Goal: Task Accomplishment & Management: Manage account settings

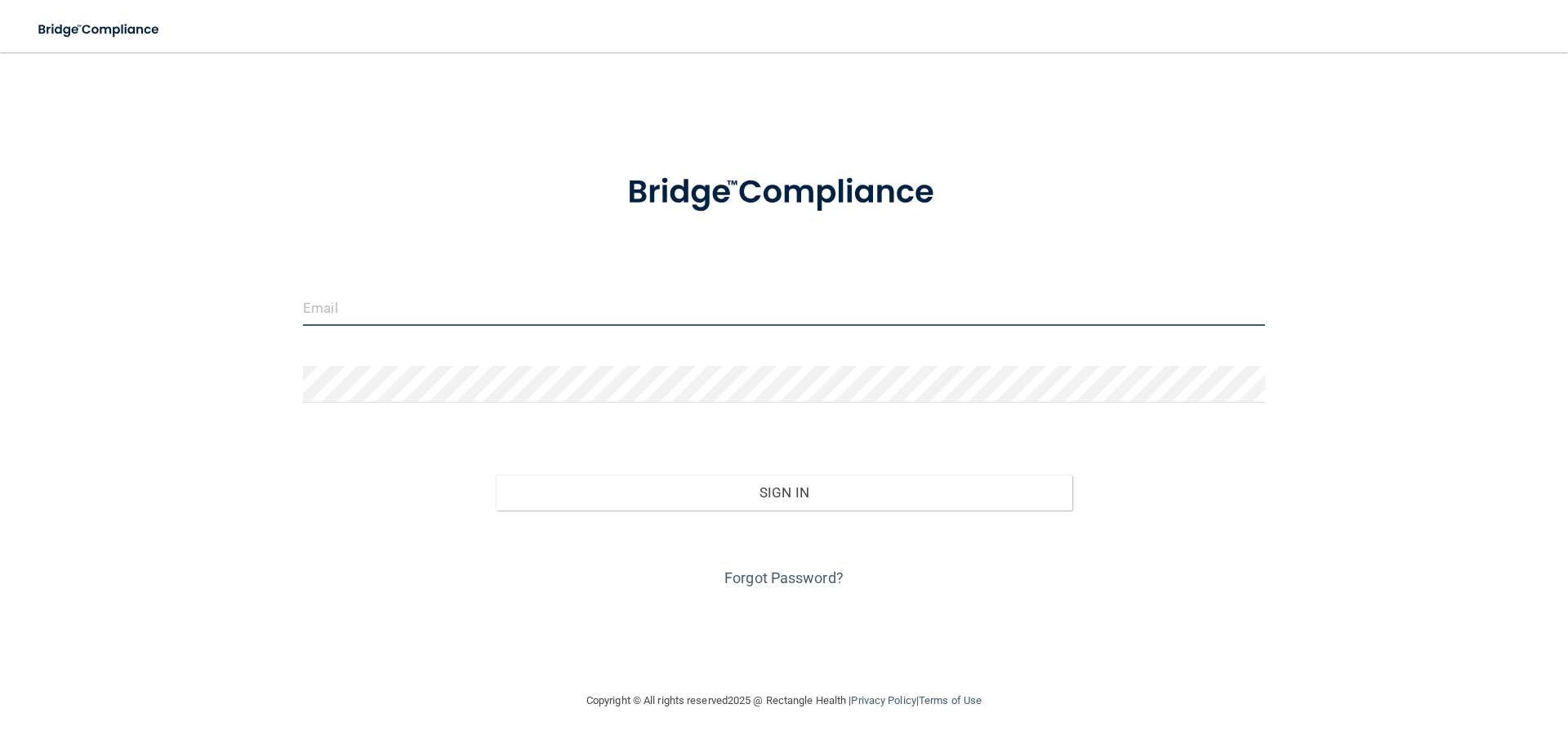
click at [356, 318] on input "email" at bounding box center [784, 307] width 963 height 37
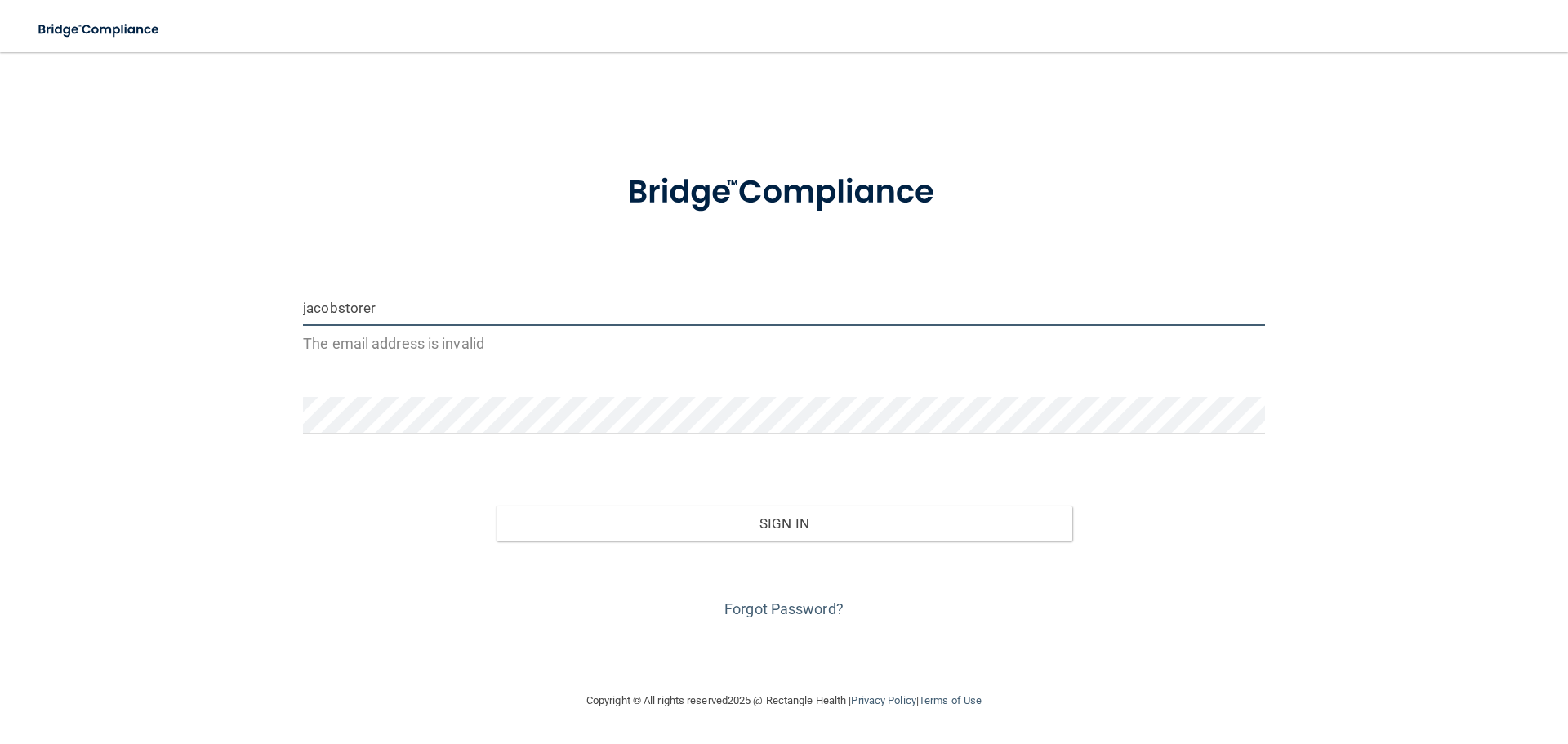
type input "[EMAIL_ADDRESS][DOMAIN_NAME]"
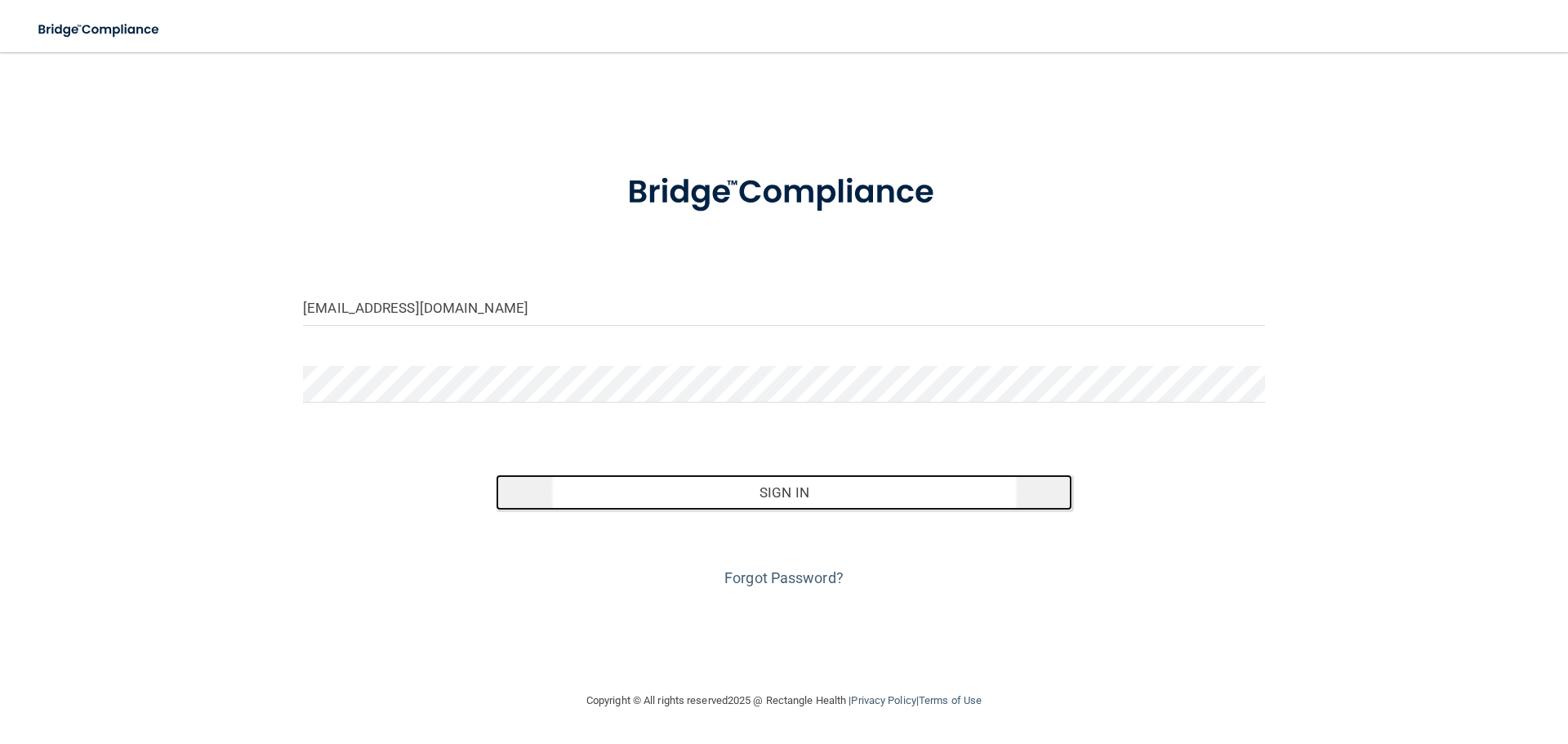
click at [596, 502] on button "Sign In" at bounding box center [784, 493] width 578 height 36
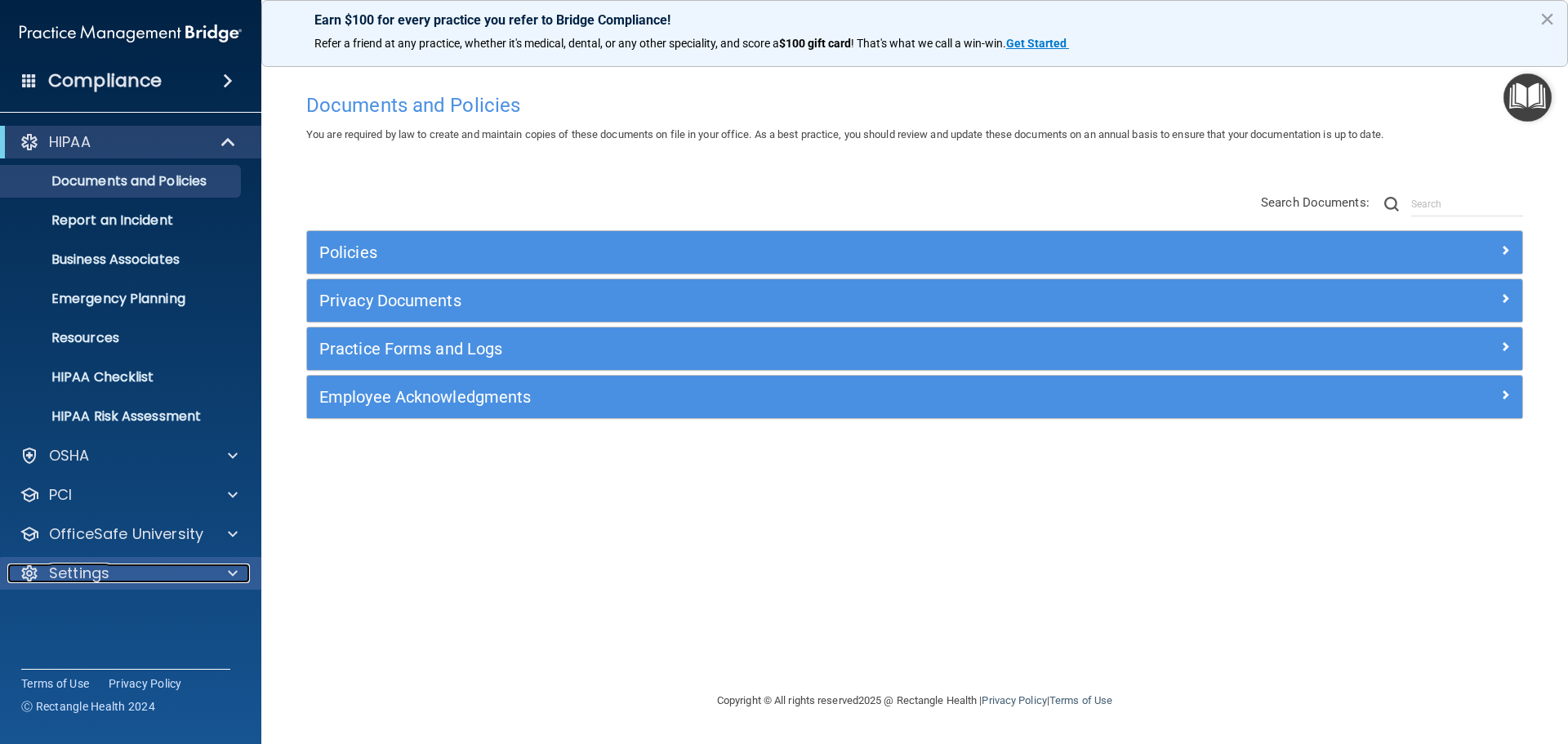
click at [127, 575] on div "Settings" at bounding box center [109, 572] width 203 height 20
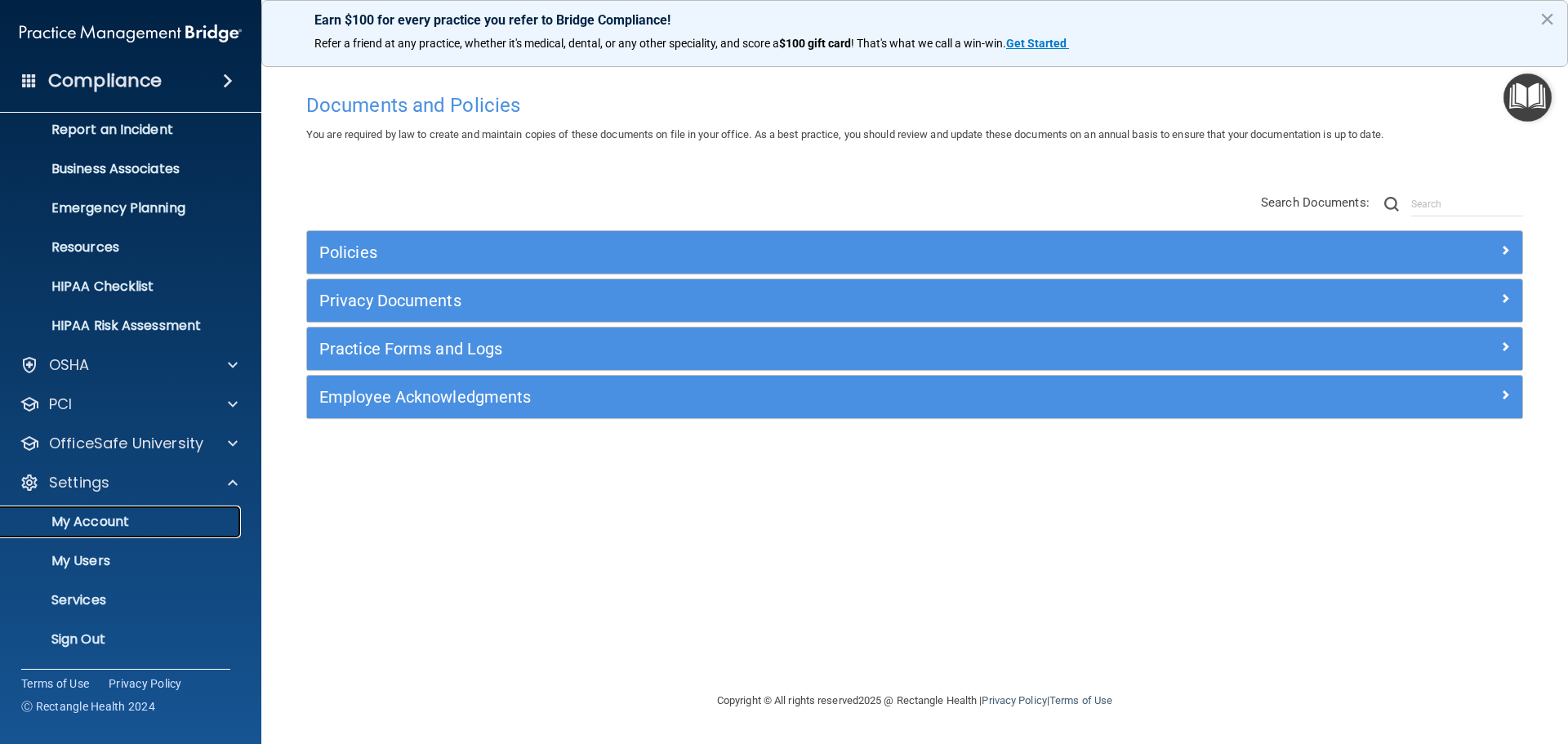
click at [71, 518] on p "My Account" at bounding box center [122, 521] width 223 height 16
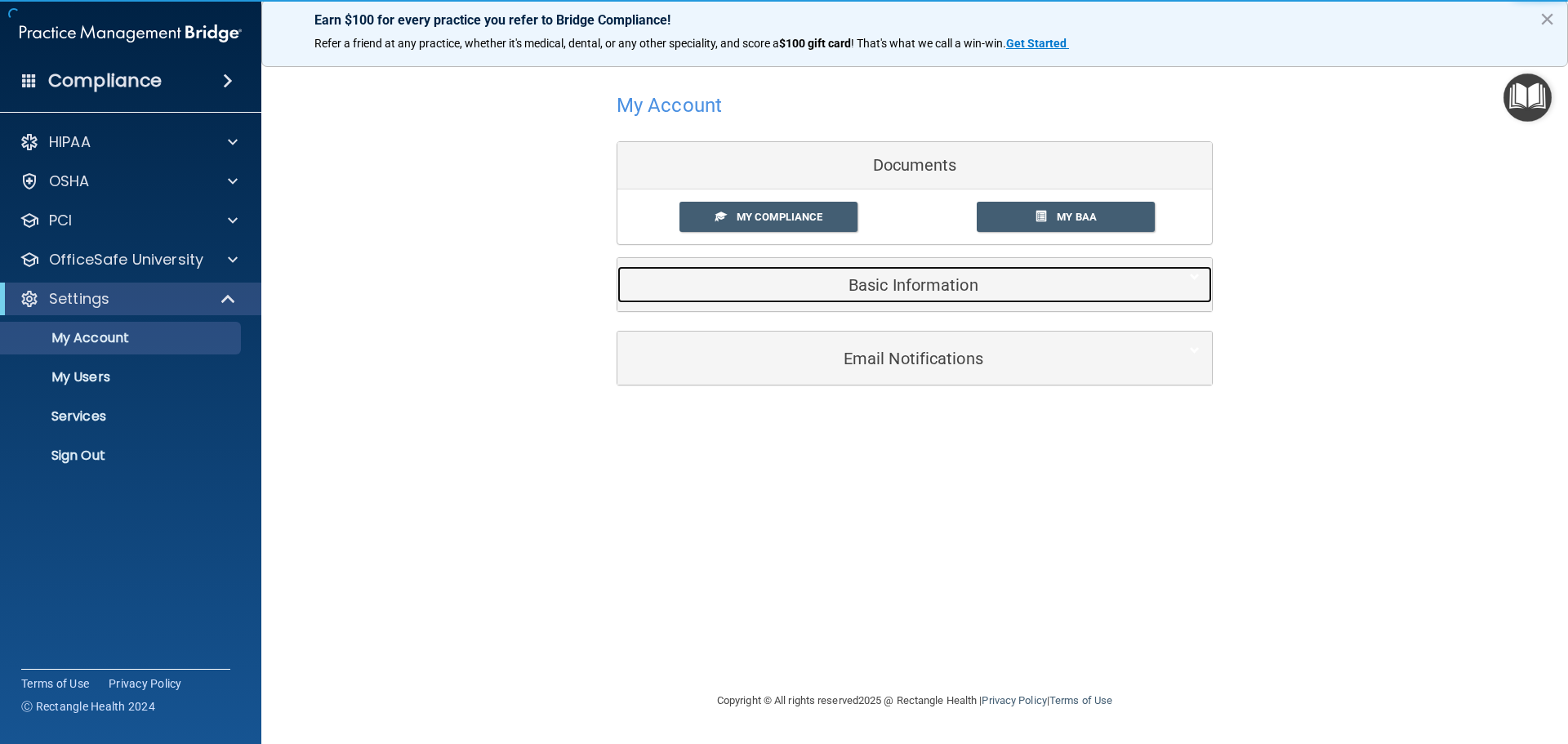
click at [824, 293] on h5 "Basic Information" at bounding box center [890, 285] width 520 height 18
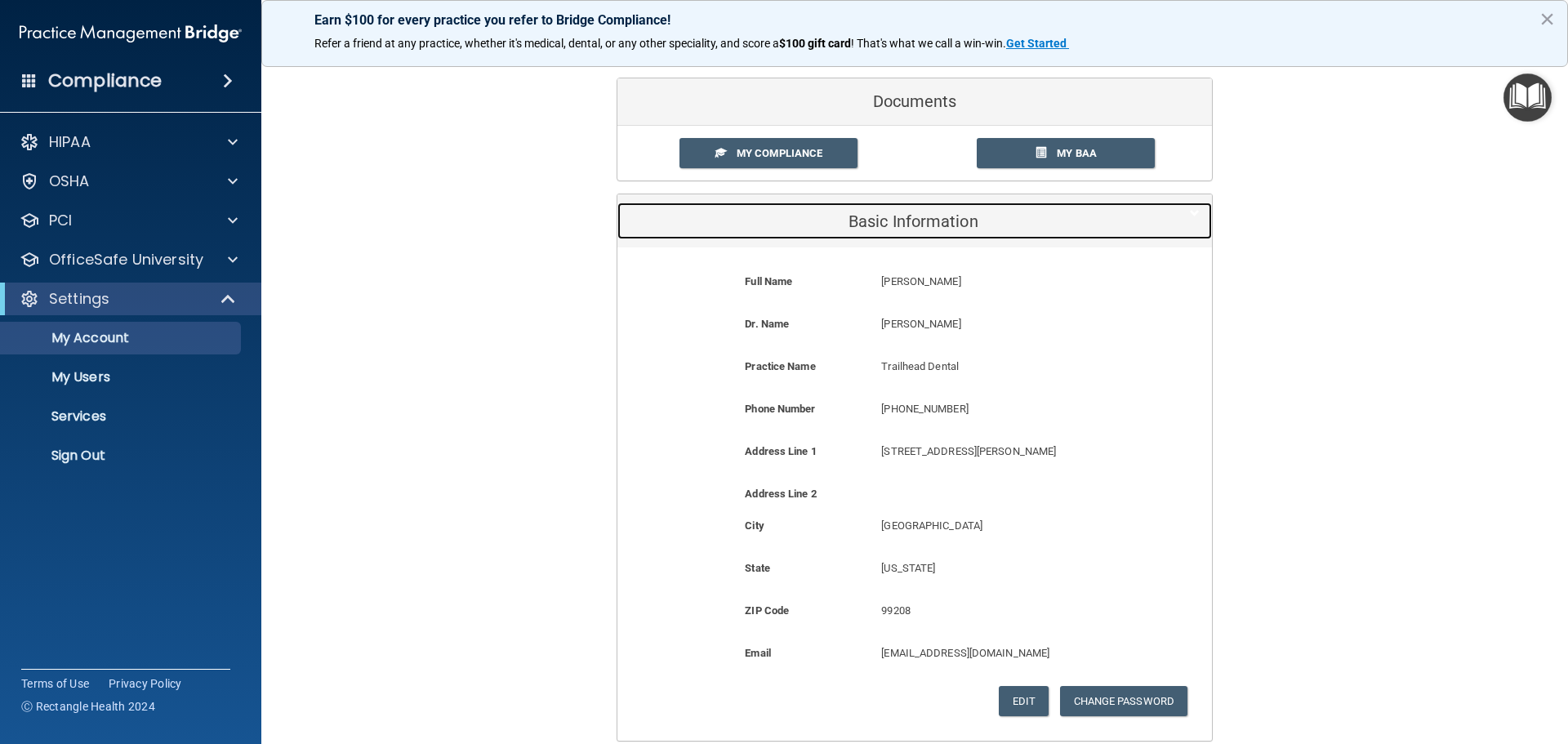
scroll to position [163, 0]
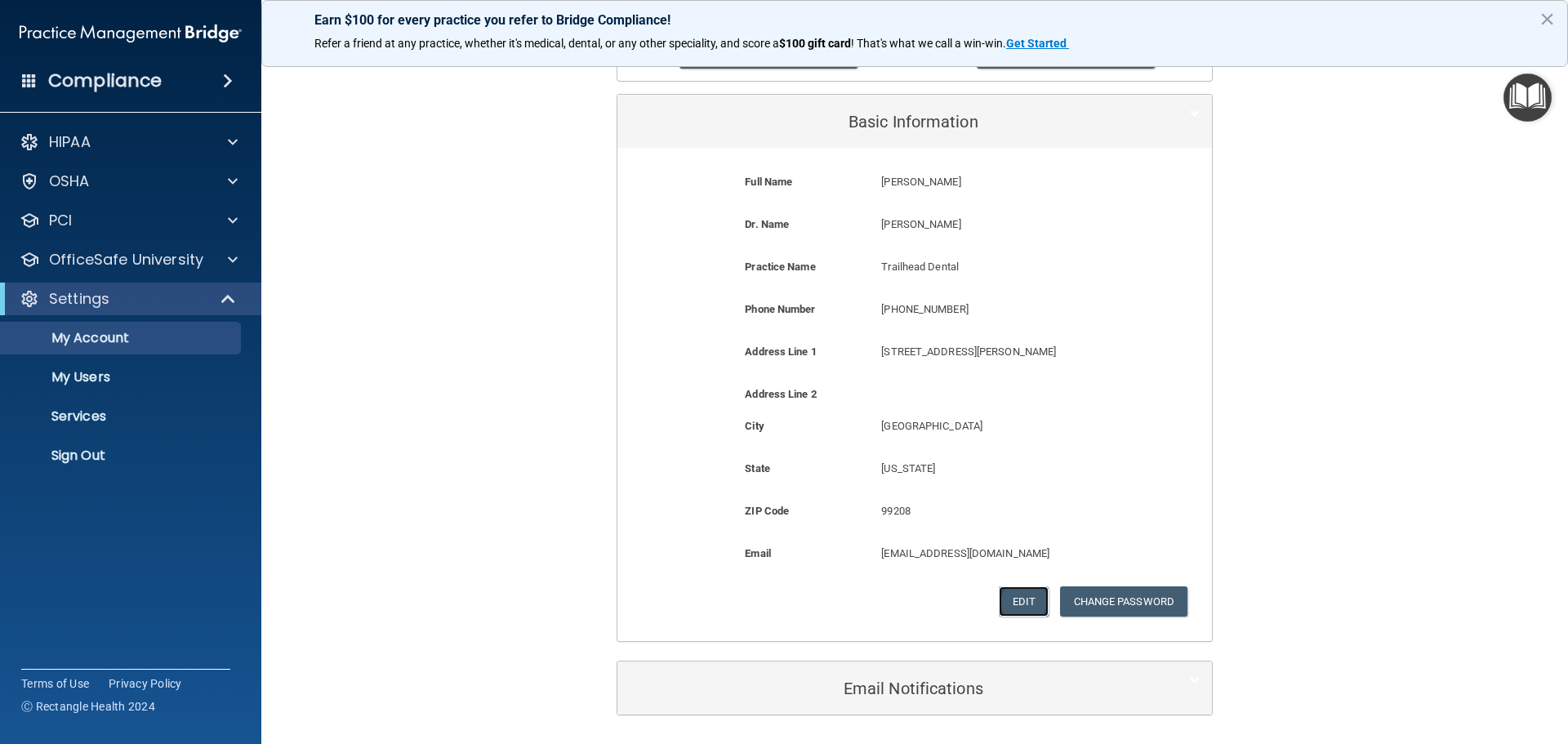
click at [1022, 604] on button "Edit" at bounding box center [1024, 601] width 50 height 30
select select "47"
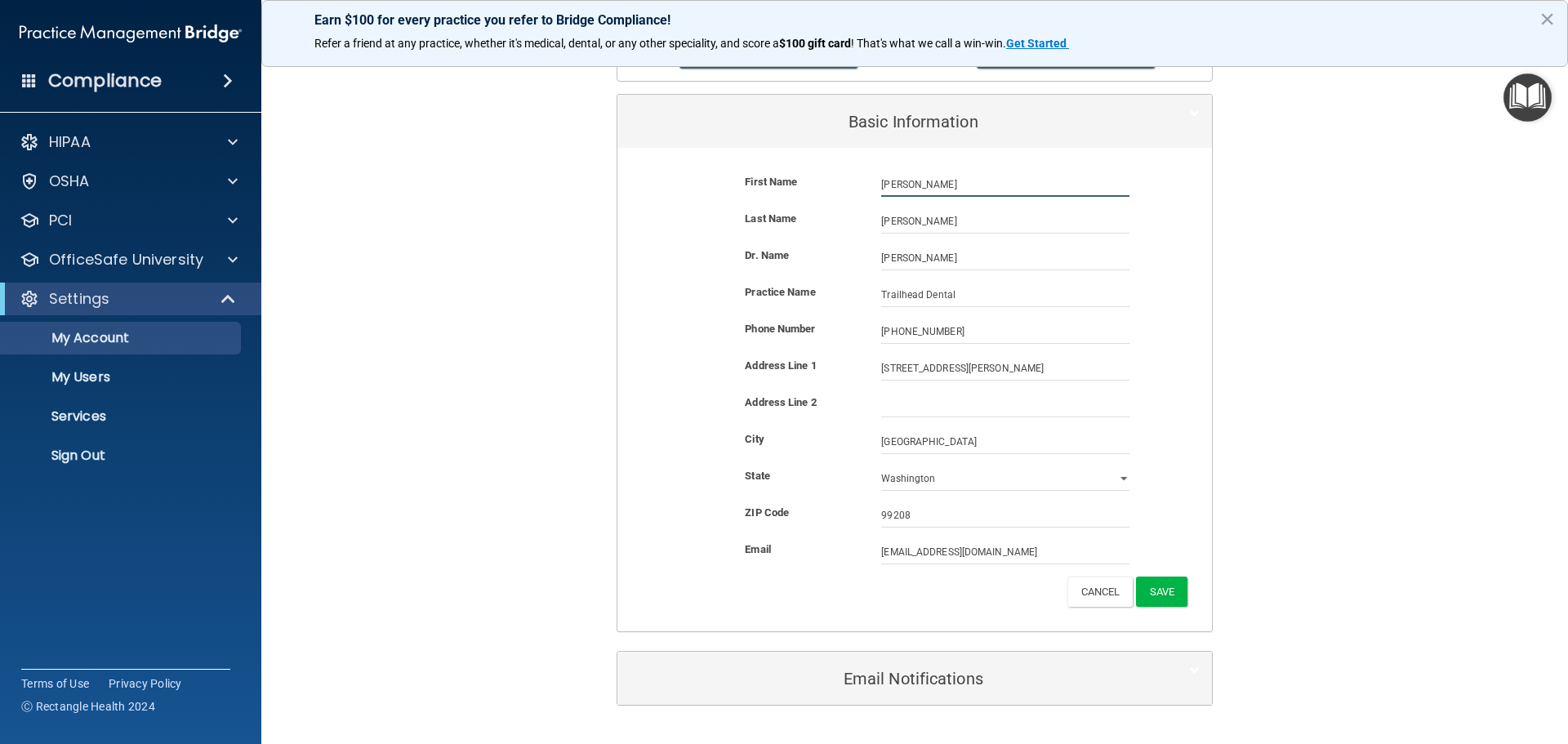
click at [929, 180] on input "JACOB" at bounding box center [1005, 184] width 248 height 25
type input "J"
type input "Ashley"
type input "Higginbotham"
drag, startPoint x: 976, startPoint y: 330, endPoint x: 700, endPoint y: 342, distance: 276.3
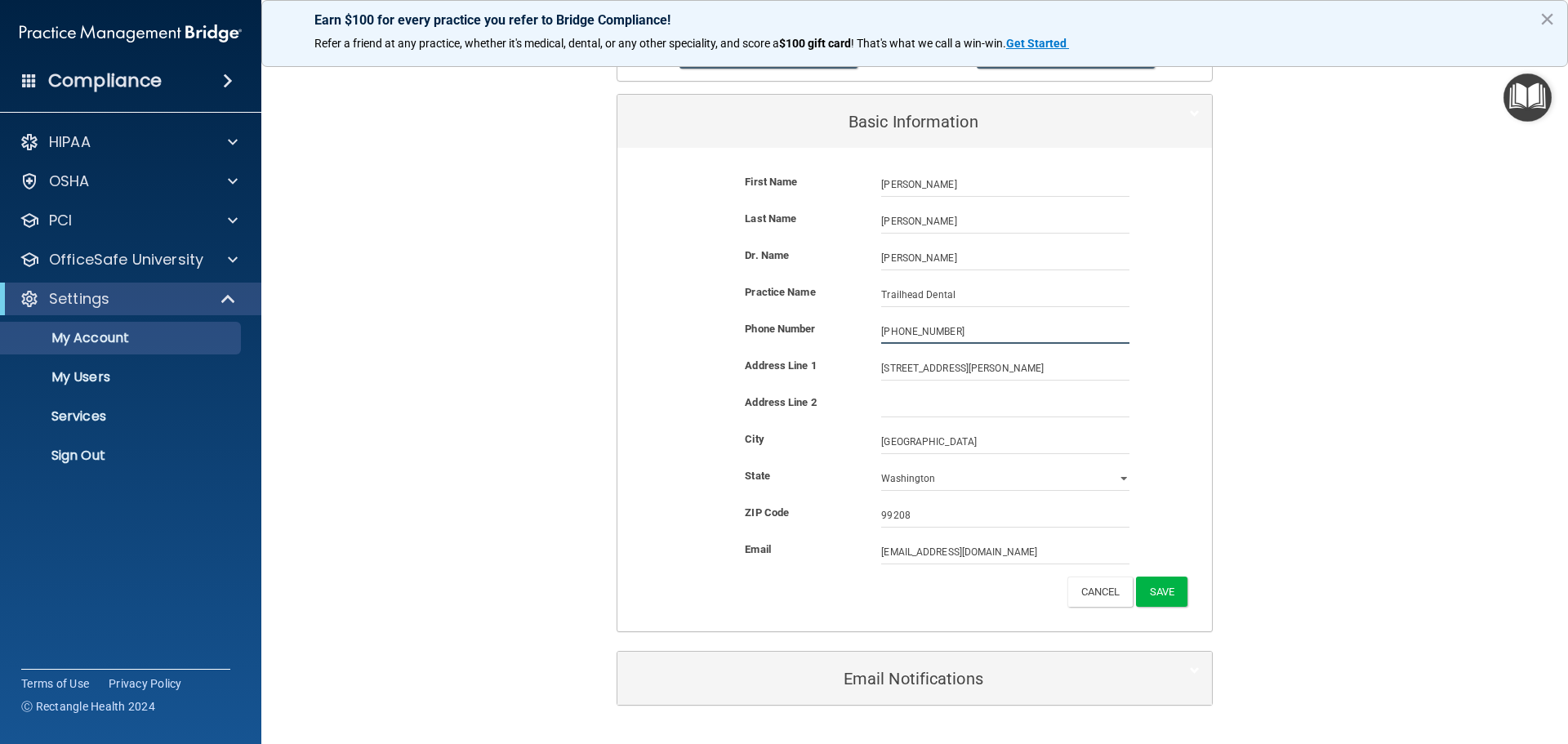
click at [700, 342] on div "Phone Number (206) 841-6265 (206) 841-6265" at bounding box center [915, 331] width 570 height 25
type input "(509) 503-1115"
click at [1154, 590] on button "Save" at bounding box center [1162, 591] width 52 height 30
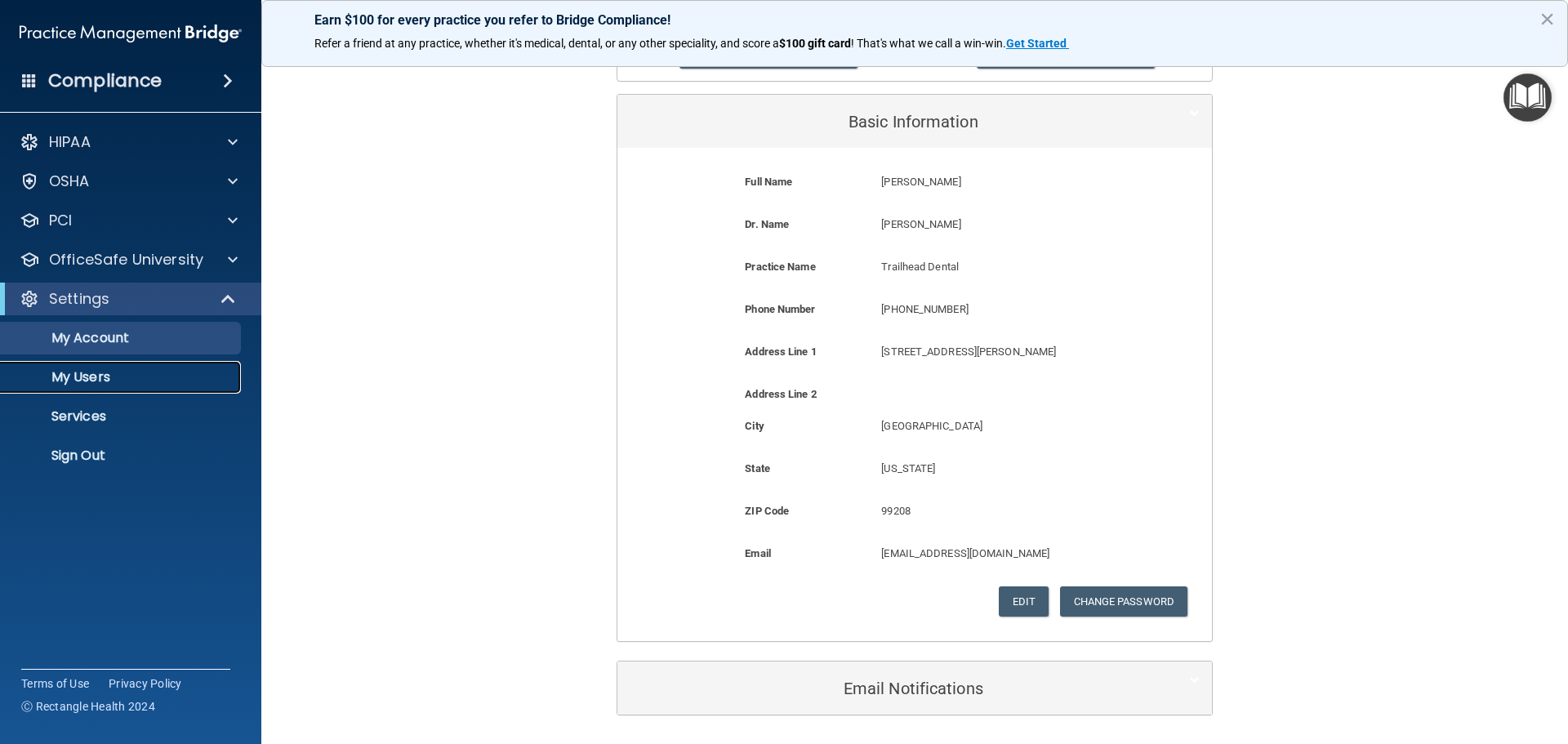
click at [94, 372] on p "My Users" at bounding box center [122, 377] width 223 height 16
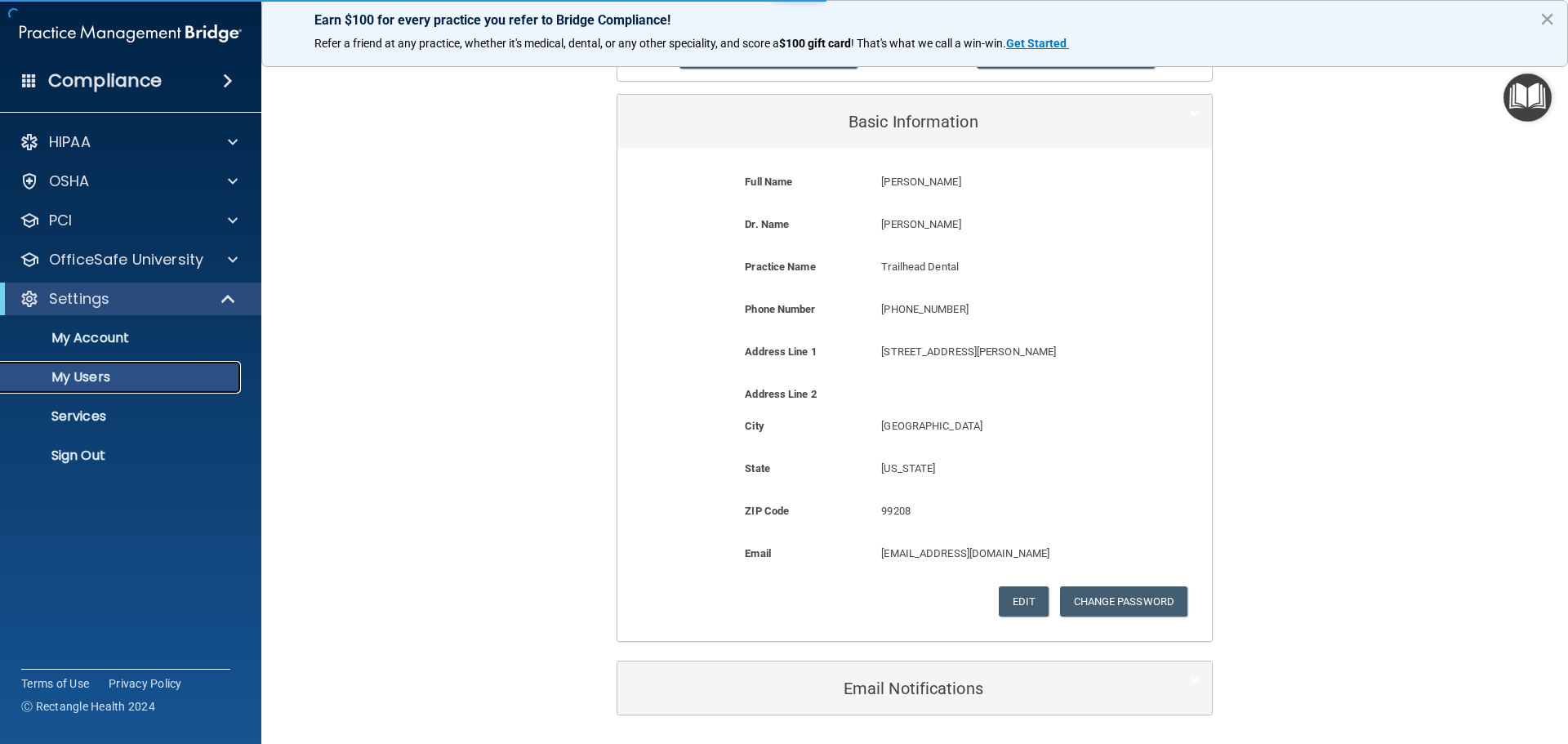
select select "20"
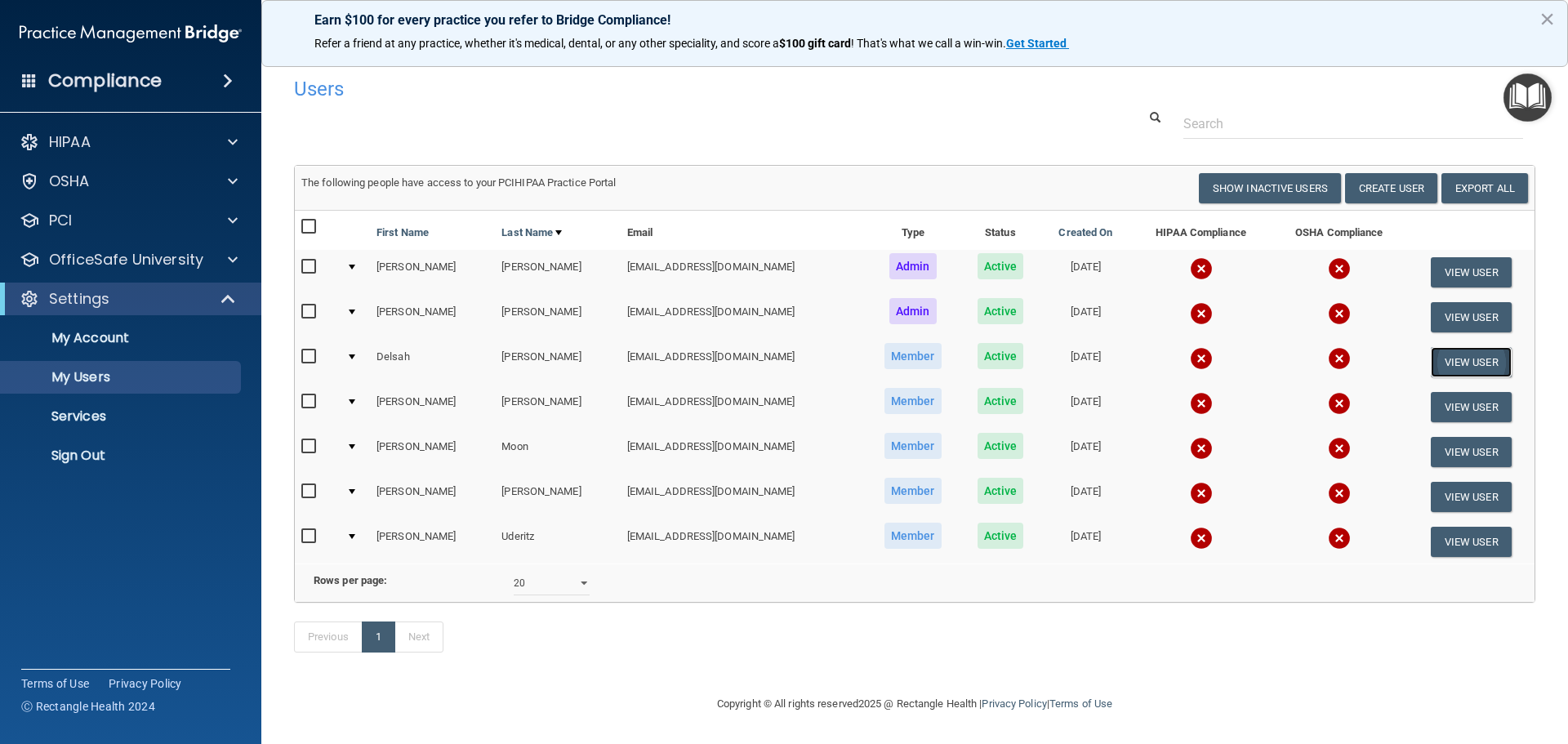
click at [1471, 366] on button "View User" at bounding box center [1472, 361] width 81 height 30
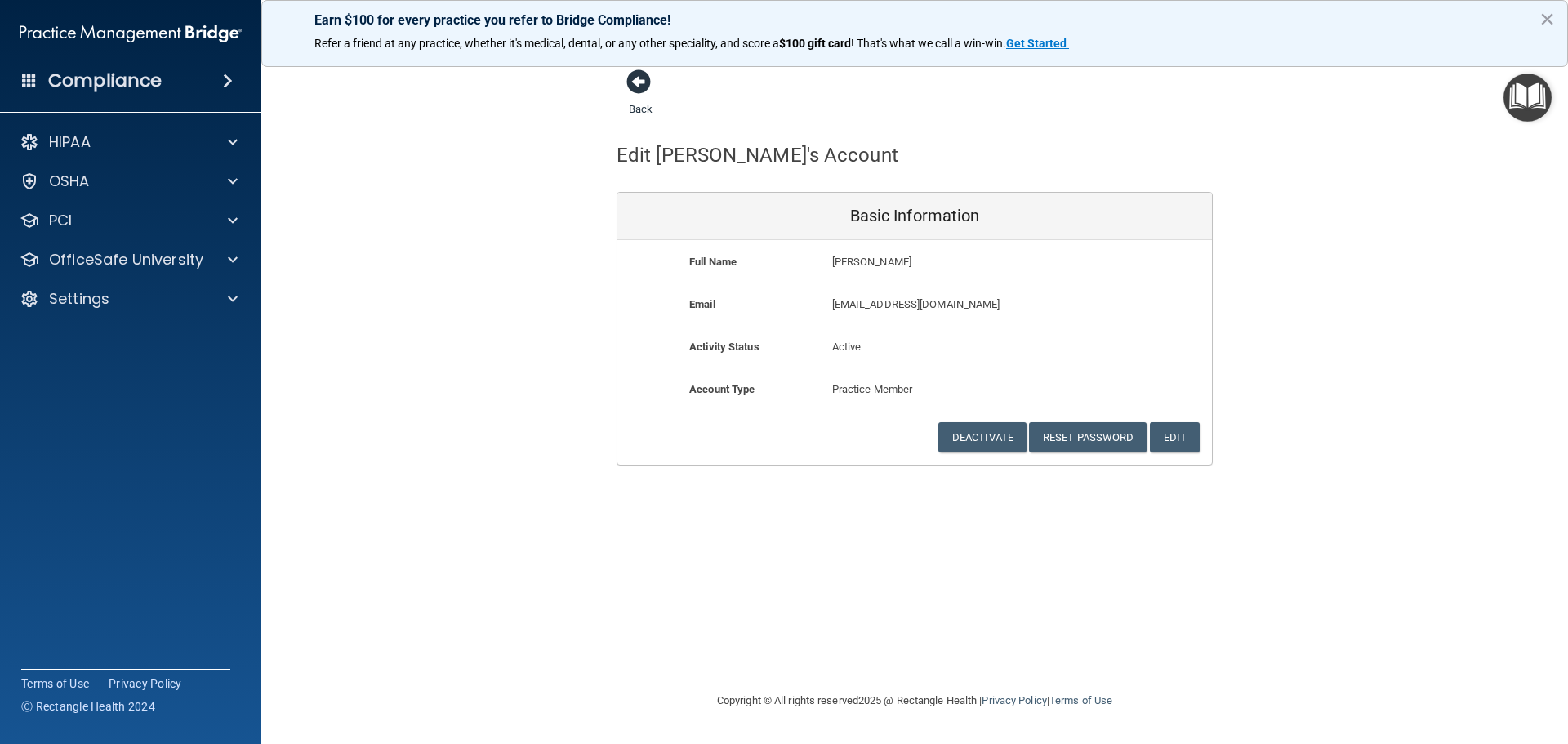
click at [642, 87] on span at bounding box center [639, 82] width 25 height 25
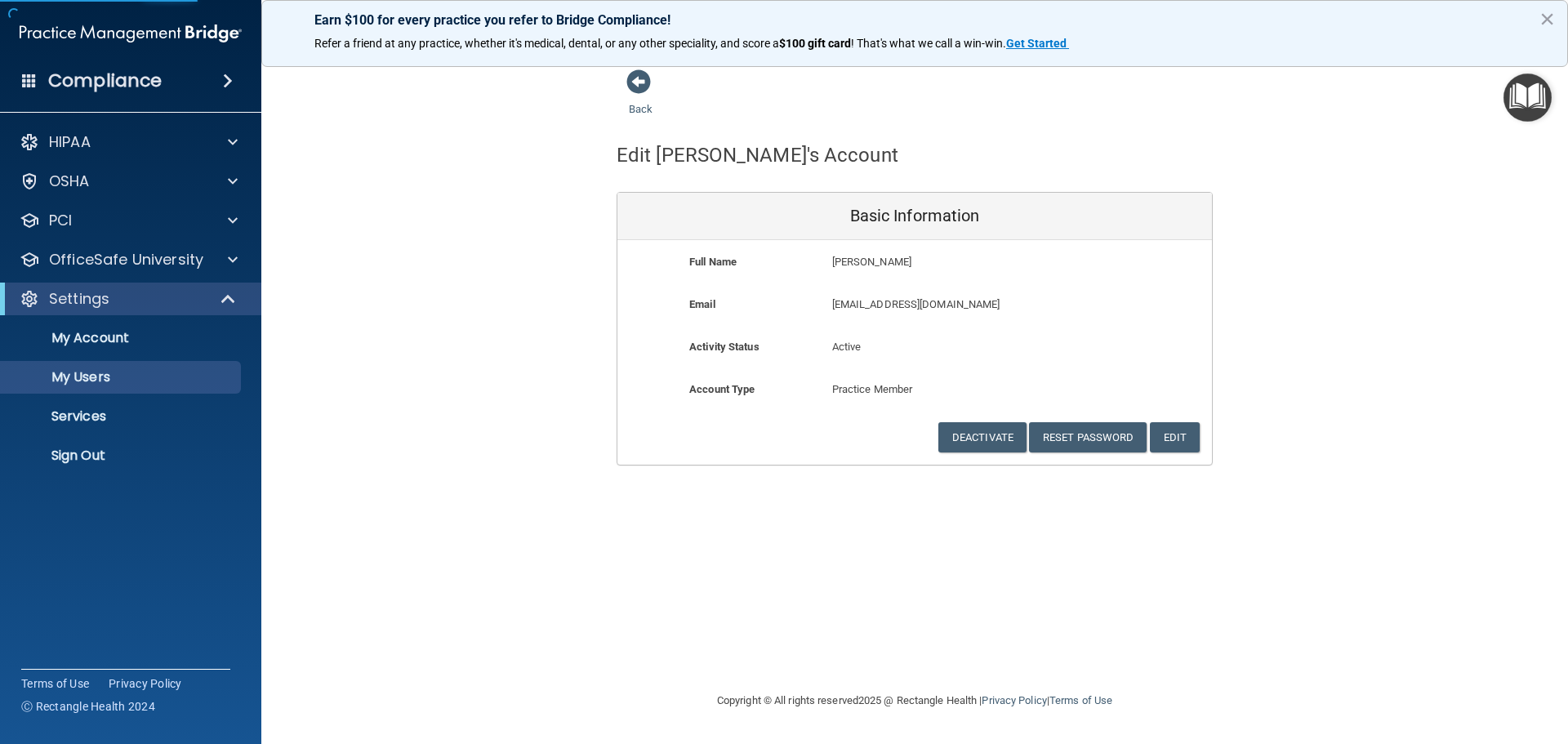
select select "20"
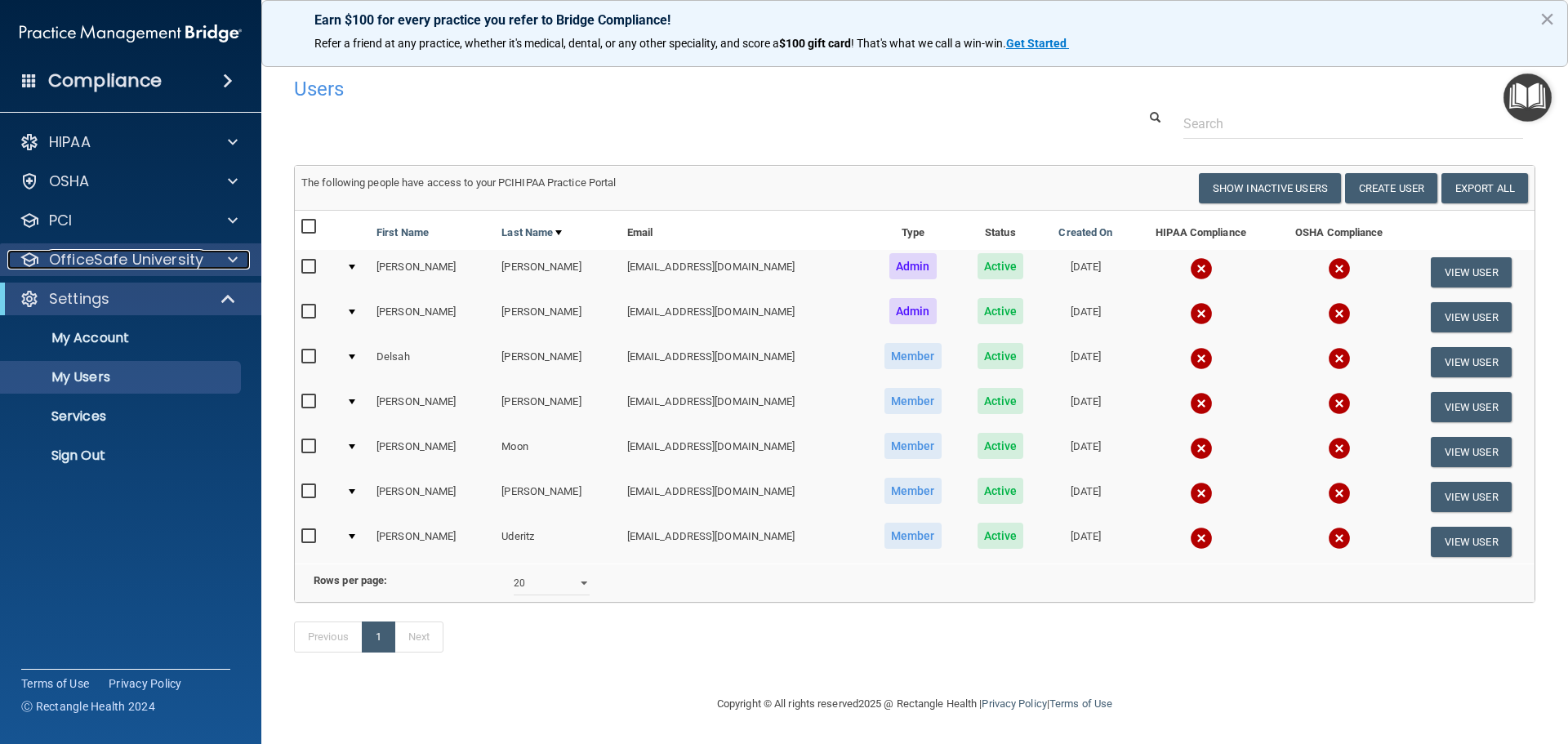
click at [164, 257] on p "OfficeSafe University" at bounding box center [126, 259] width 155 height 20
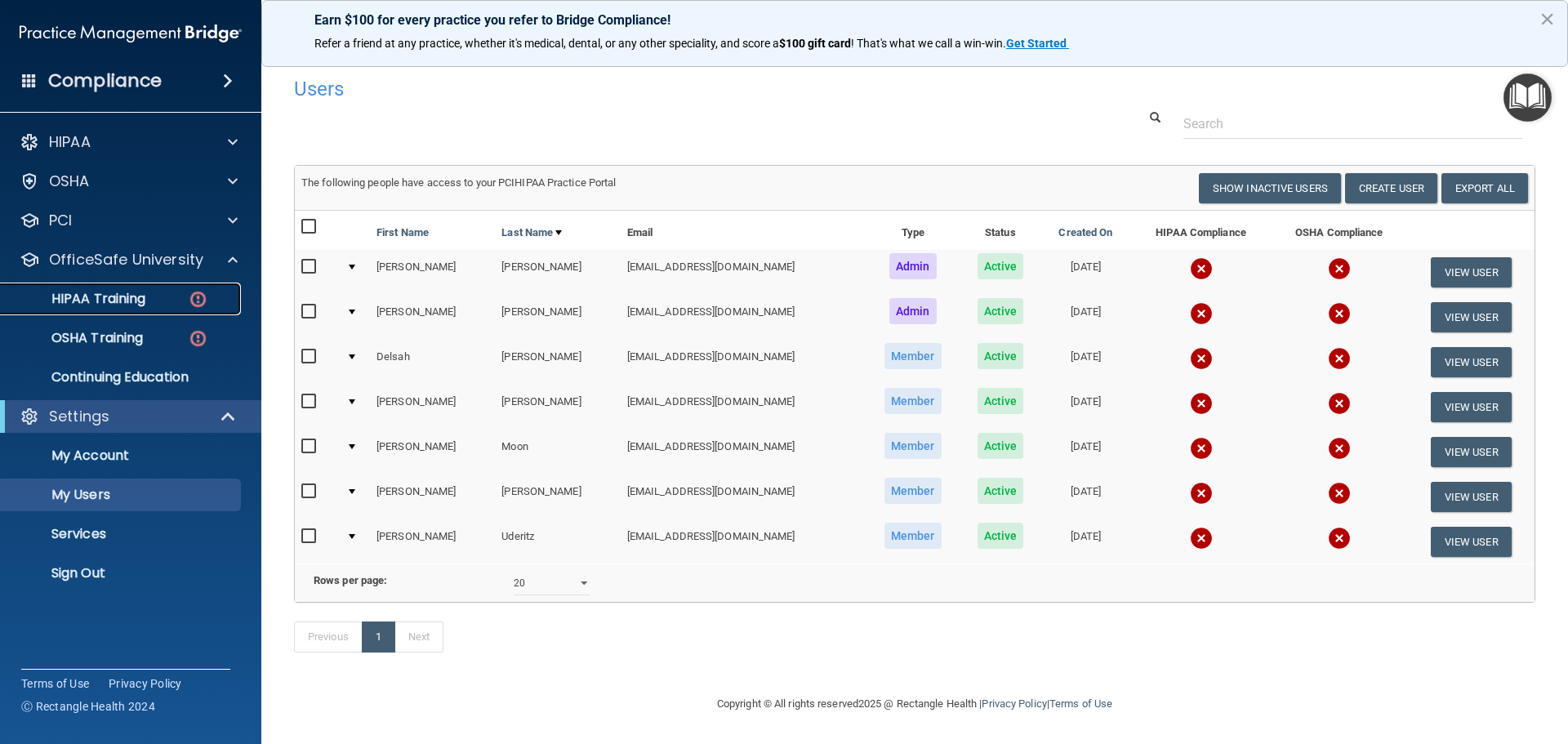
click at [104, 296] on p "HIPAA Training" at bounding box center [77, 299] width 135 height 16
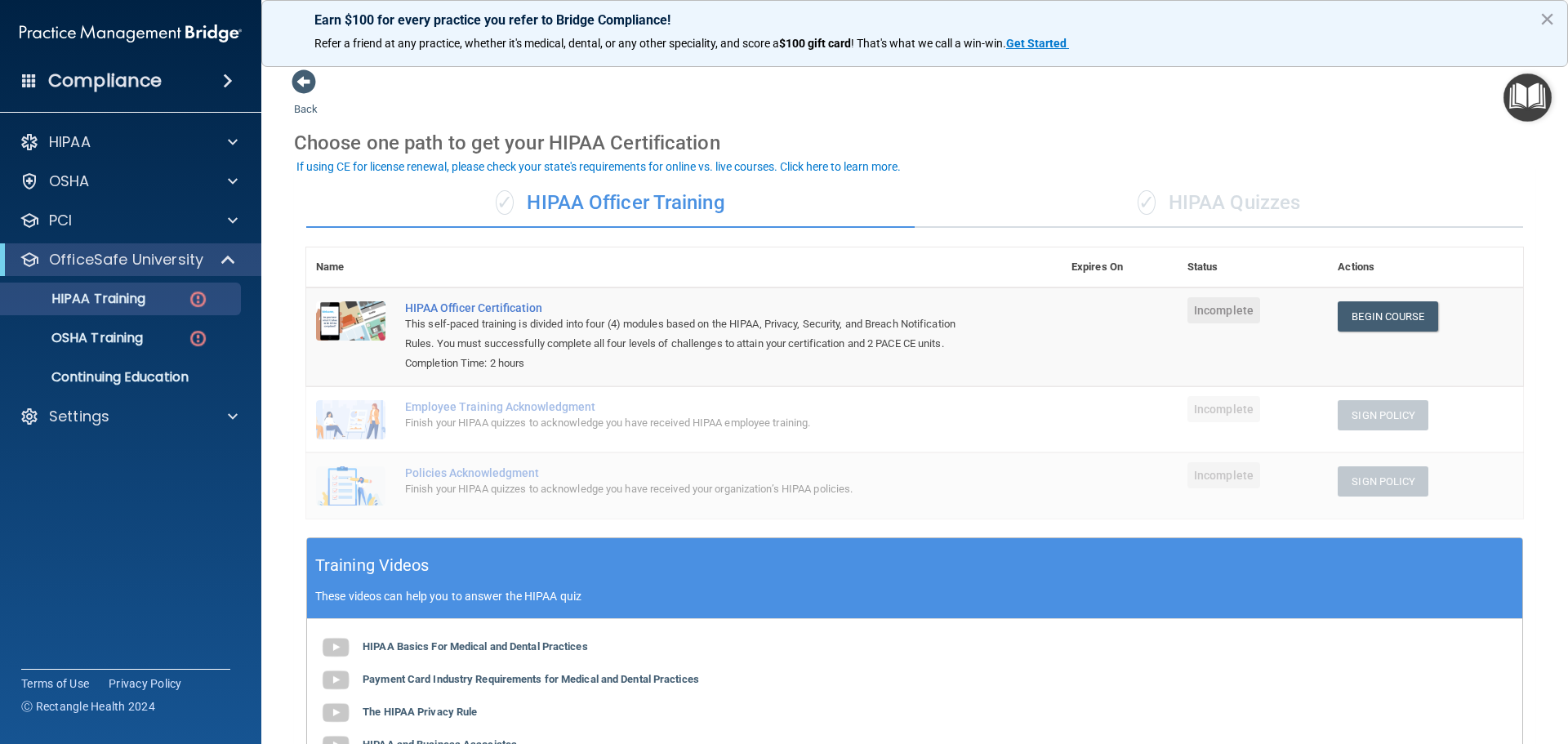
click at [1199, 195] on div "✓ HIPAA Quizzes" at bounding box center [1219, 203] width 609 height 49
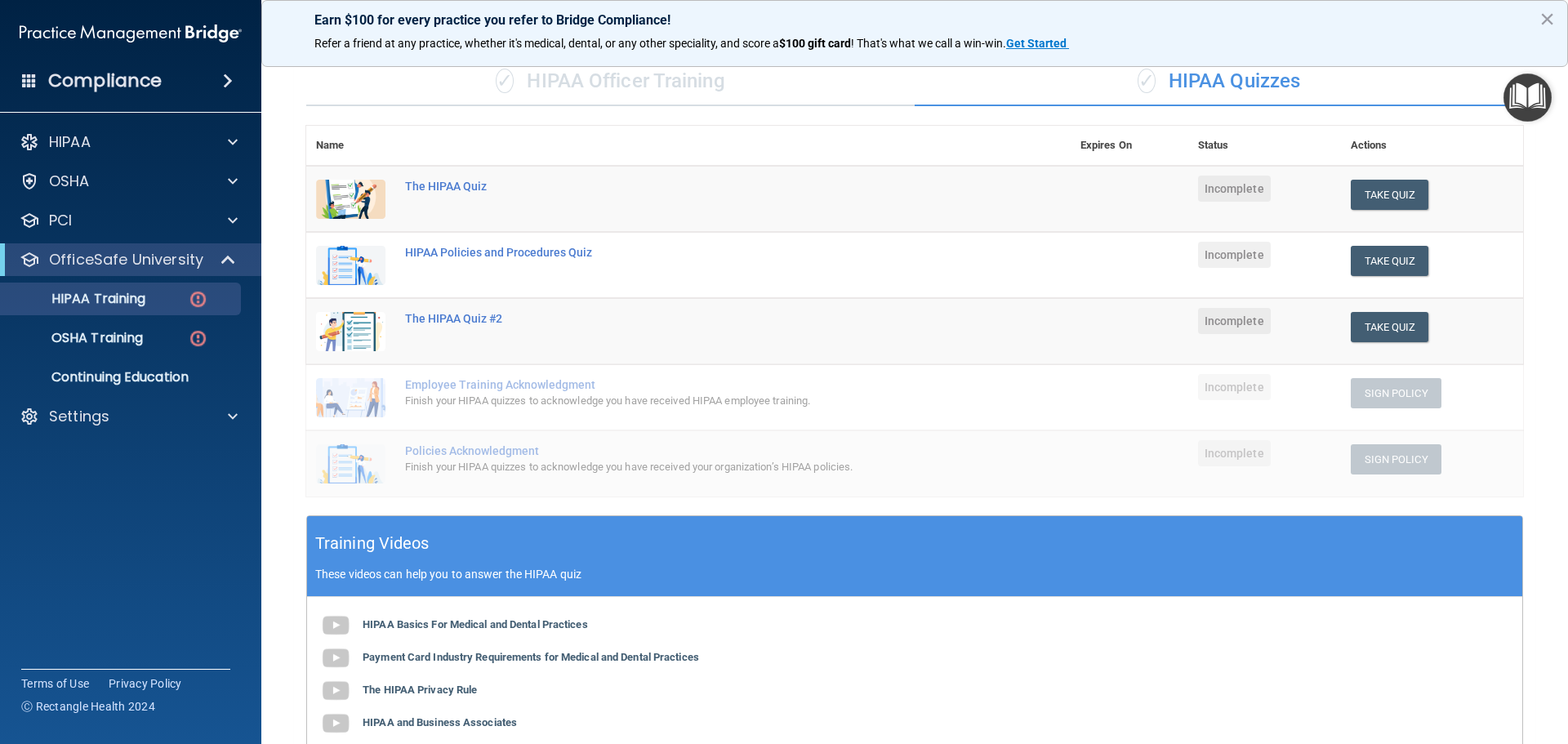
scroll to position [82, 0]
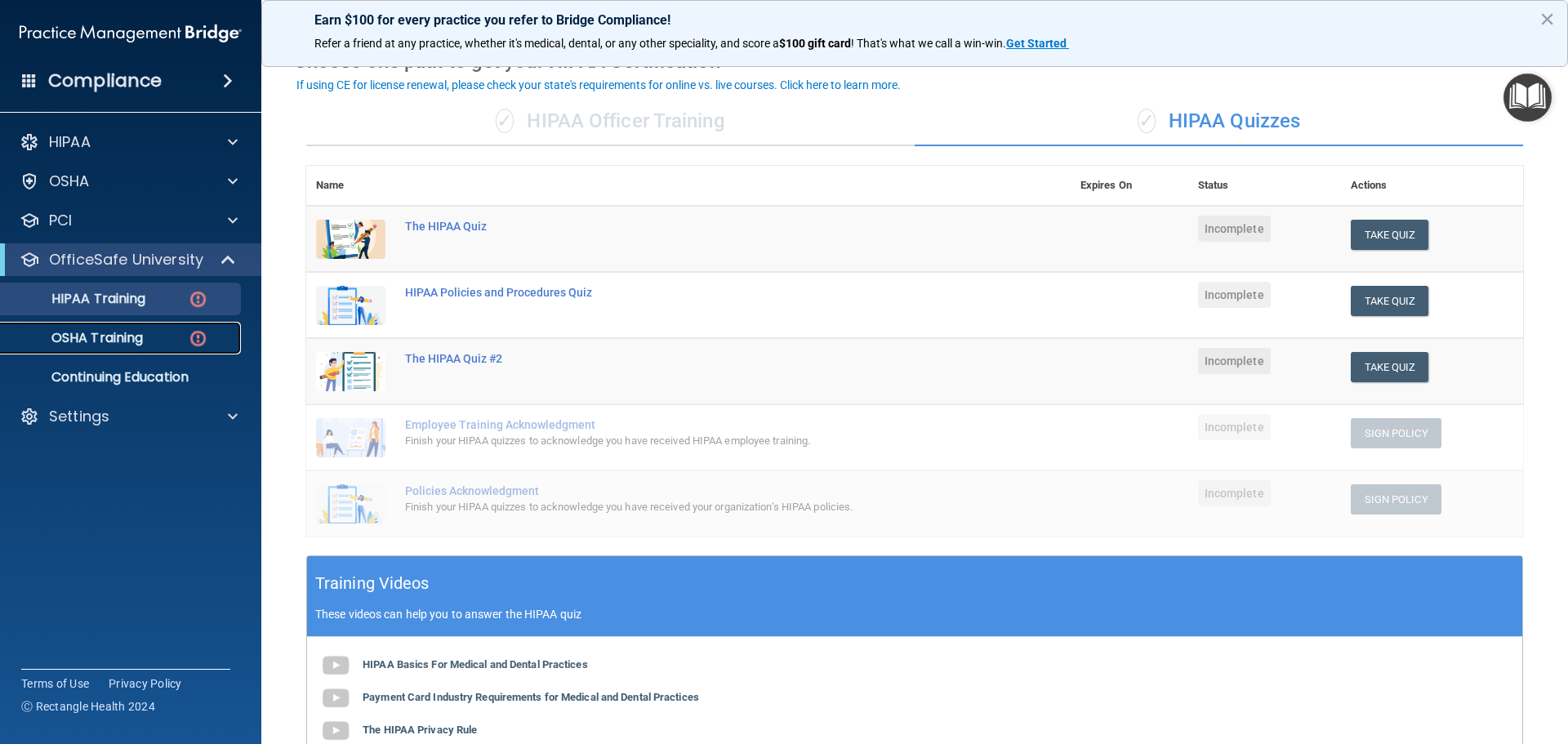
click at [100, 343] on p "OSHA Training" at bounding box center [76, 337] width 132 height 16
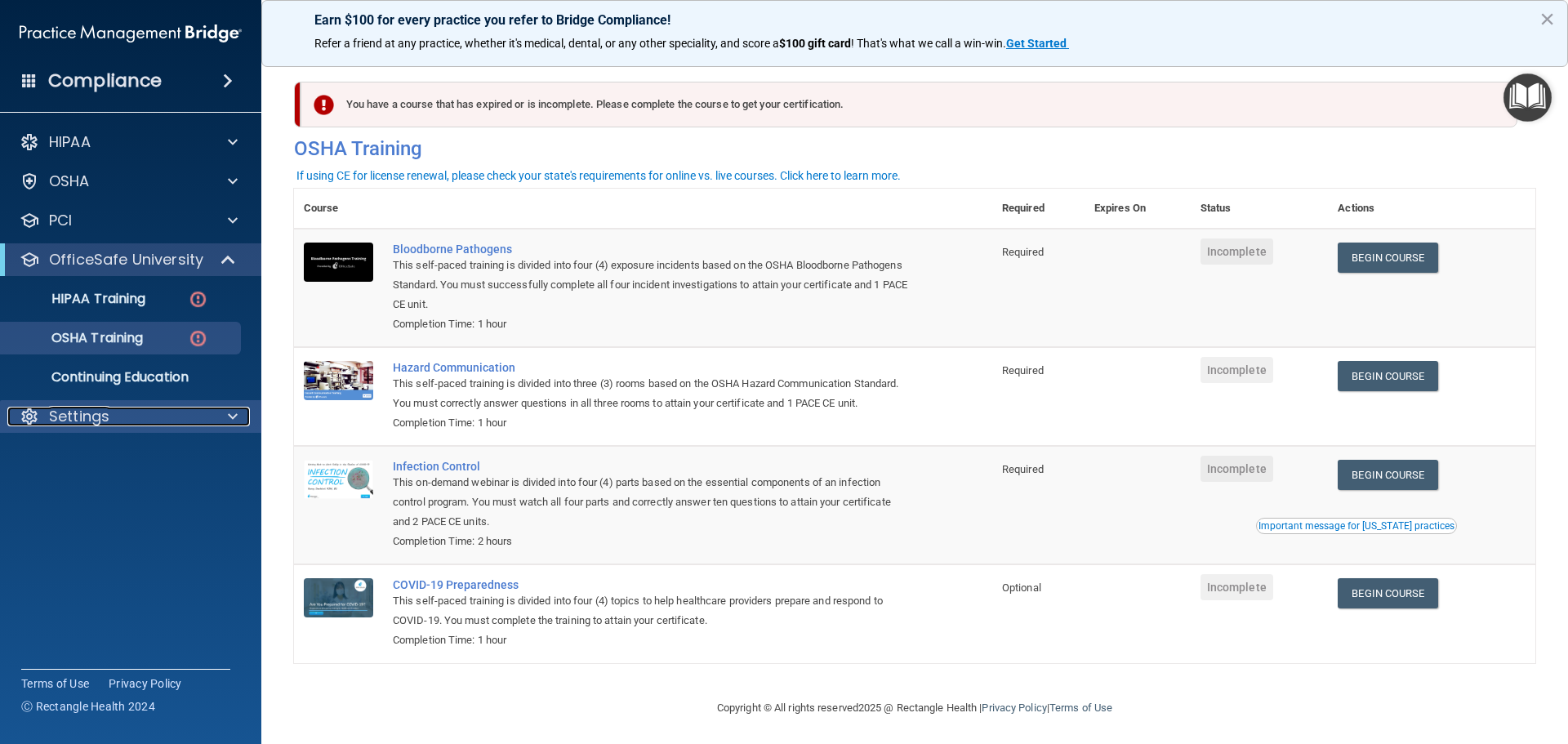
click at [58, 419] on p "Settings" at bounding box center [79, 416] width 60 height 20
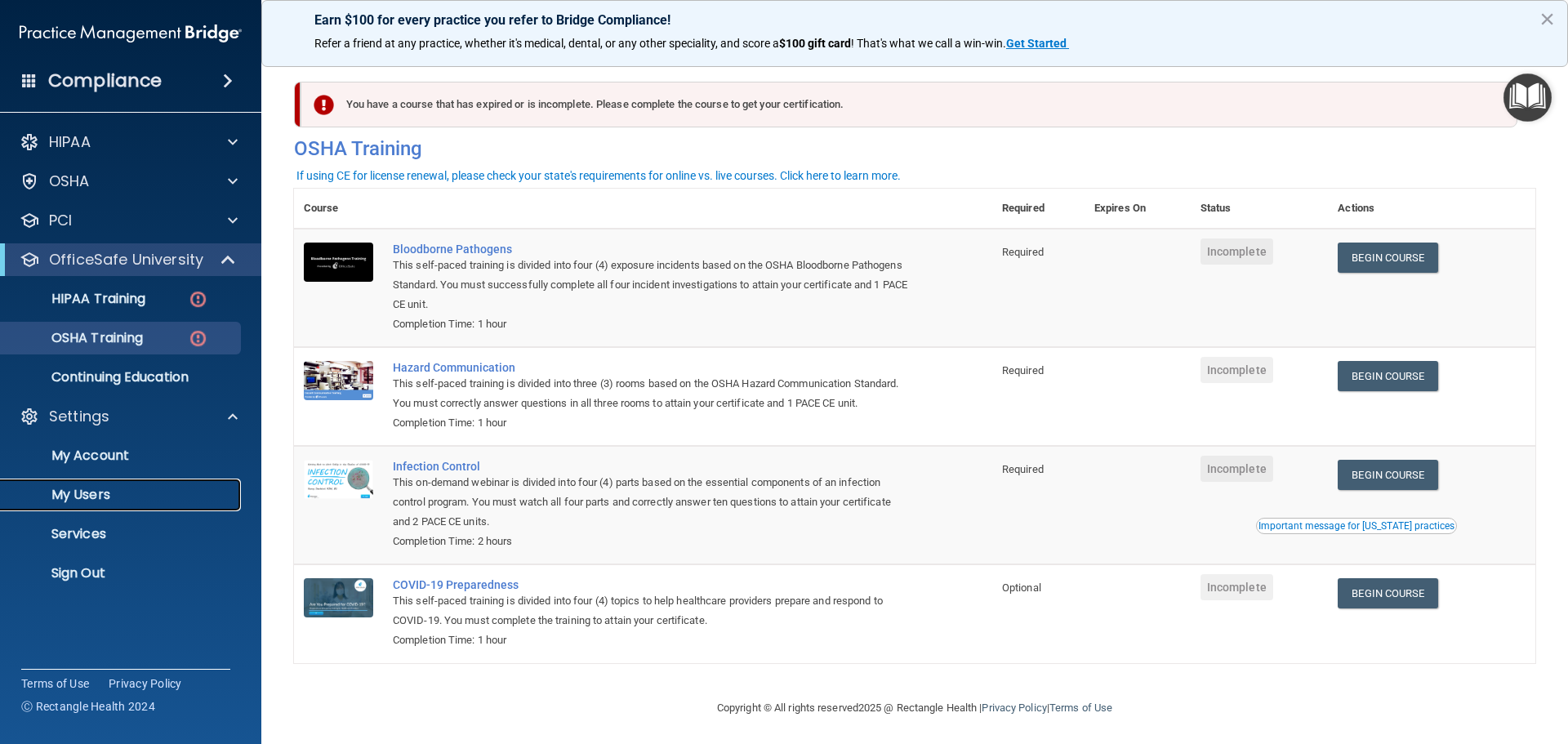
click at [97, 493] on p "My Users" at bounding box center [122, 494] width 223 height 16
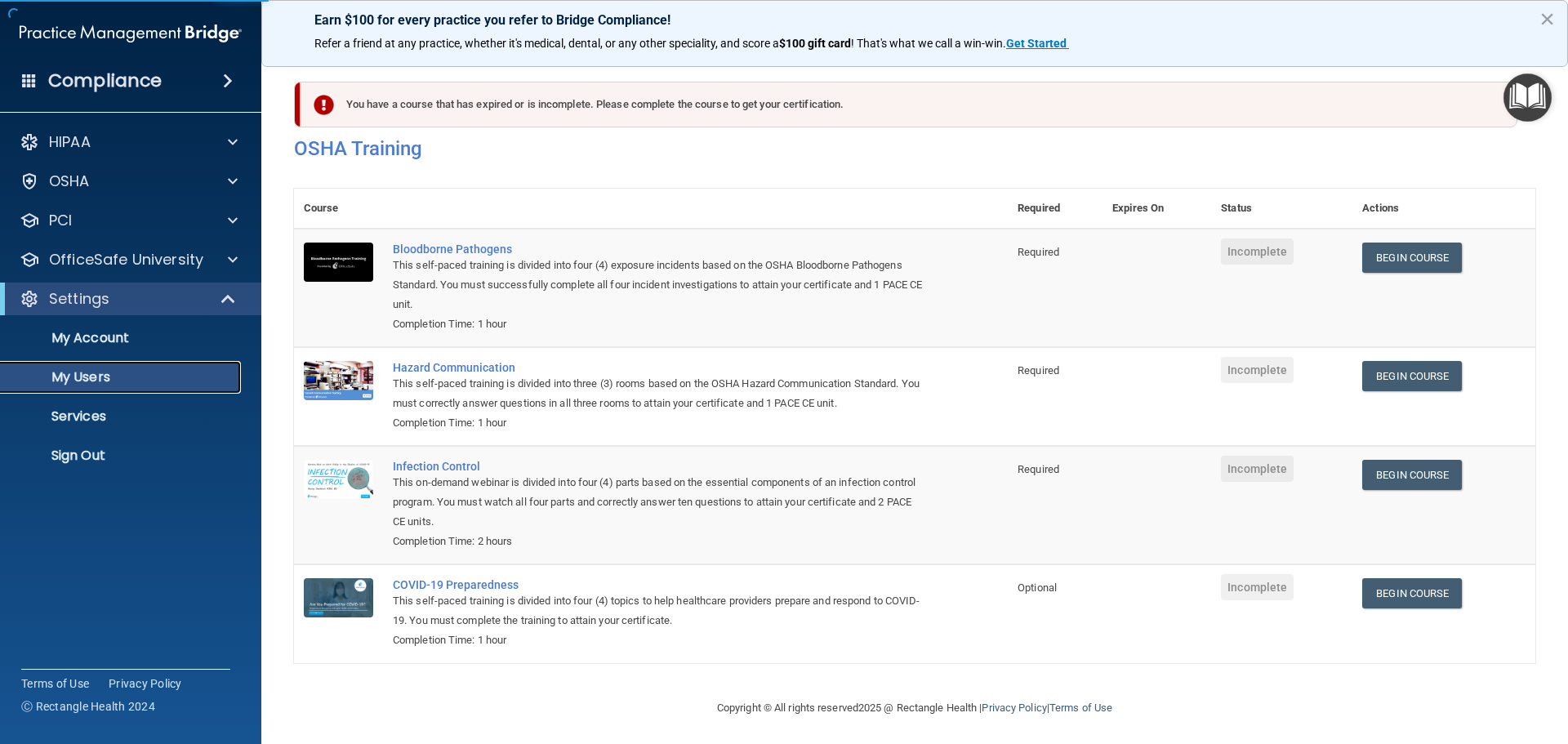
select select "20"
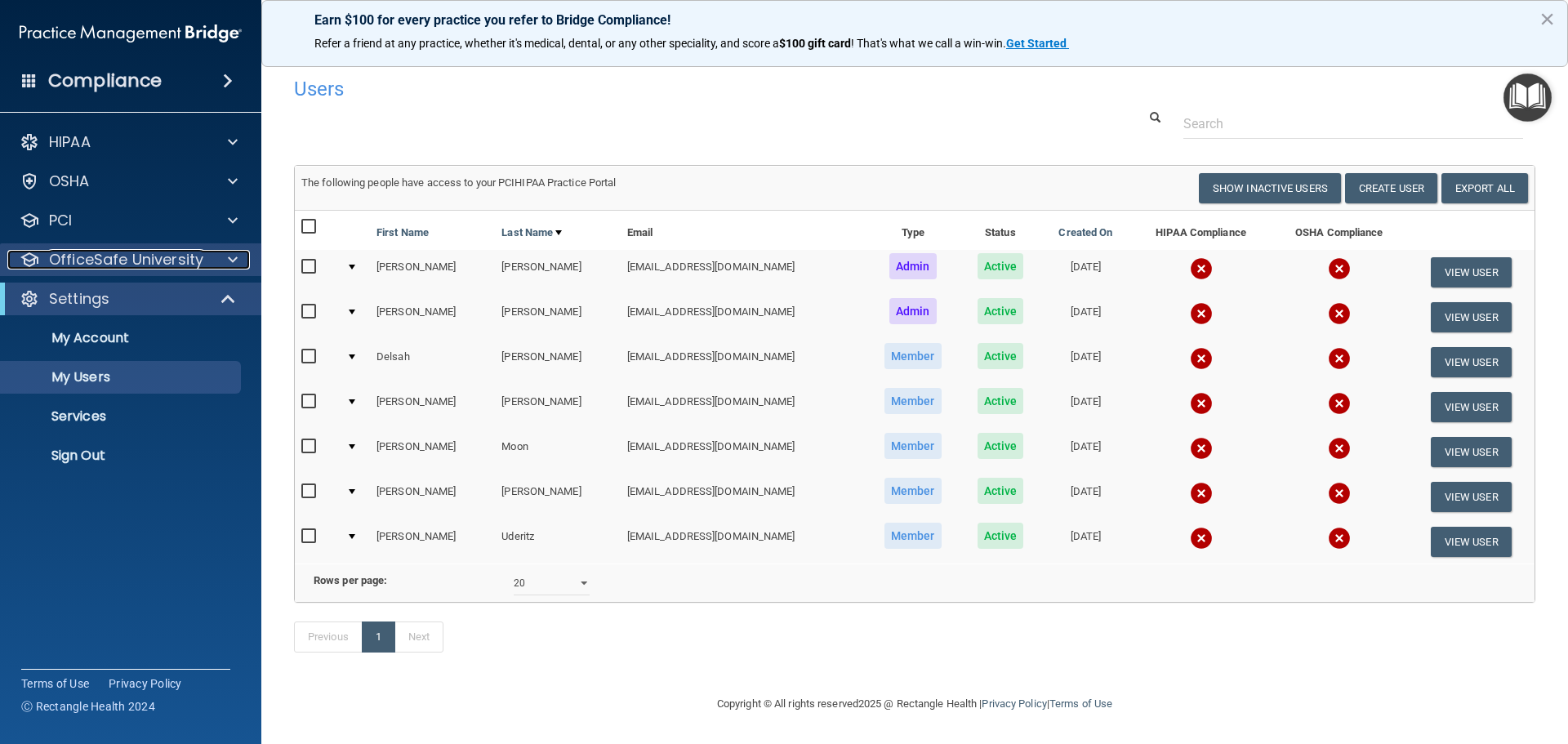
click at [176, 261] on p "OfficeSafe University" at bounding box center [126, 259] width 155 height 20
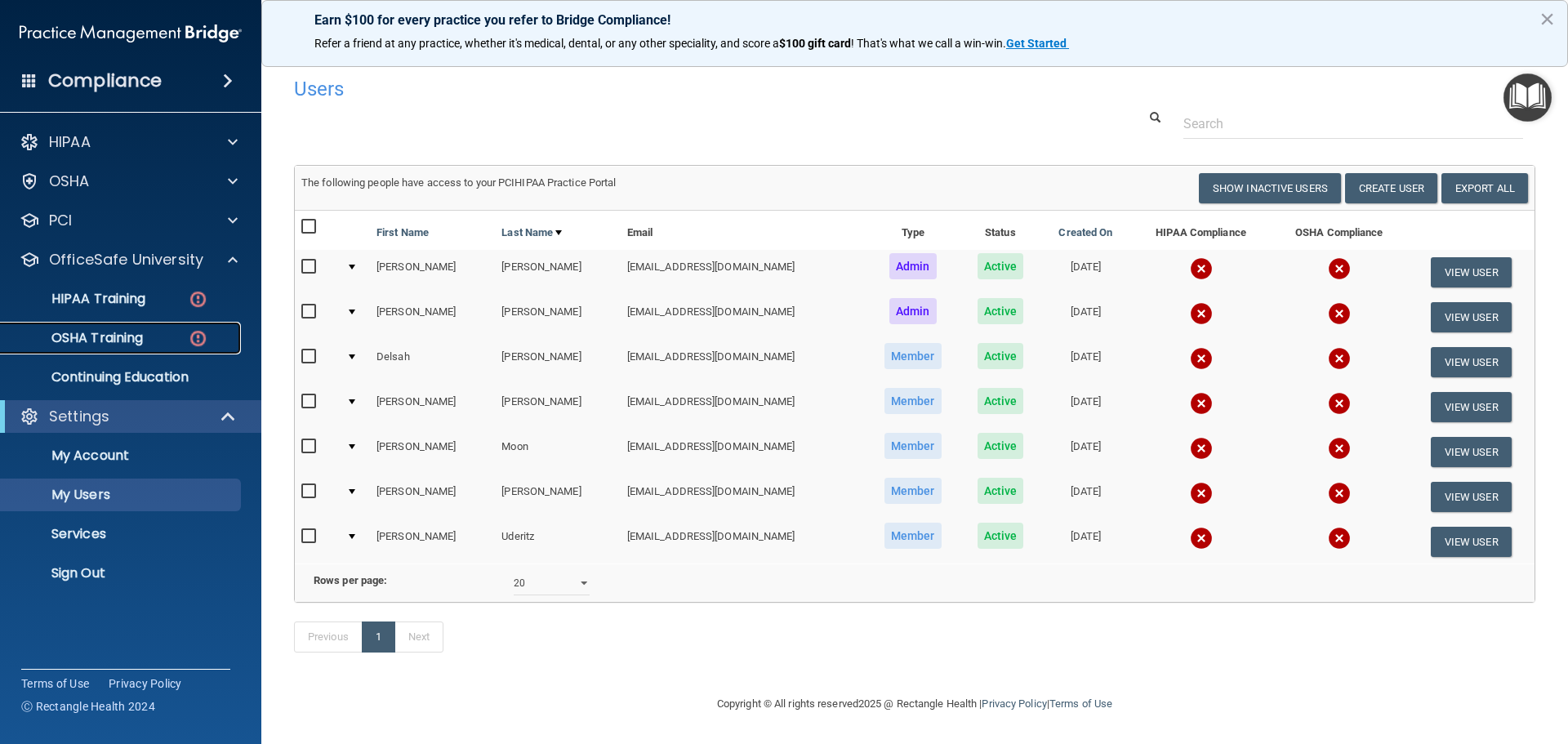
click at [120, 340] on p "OSHA Training" at bounding box center [76, 337] width 132 height 16
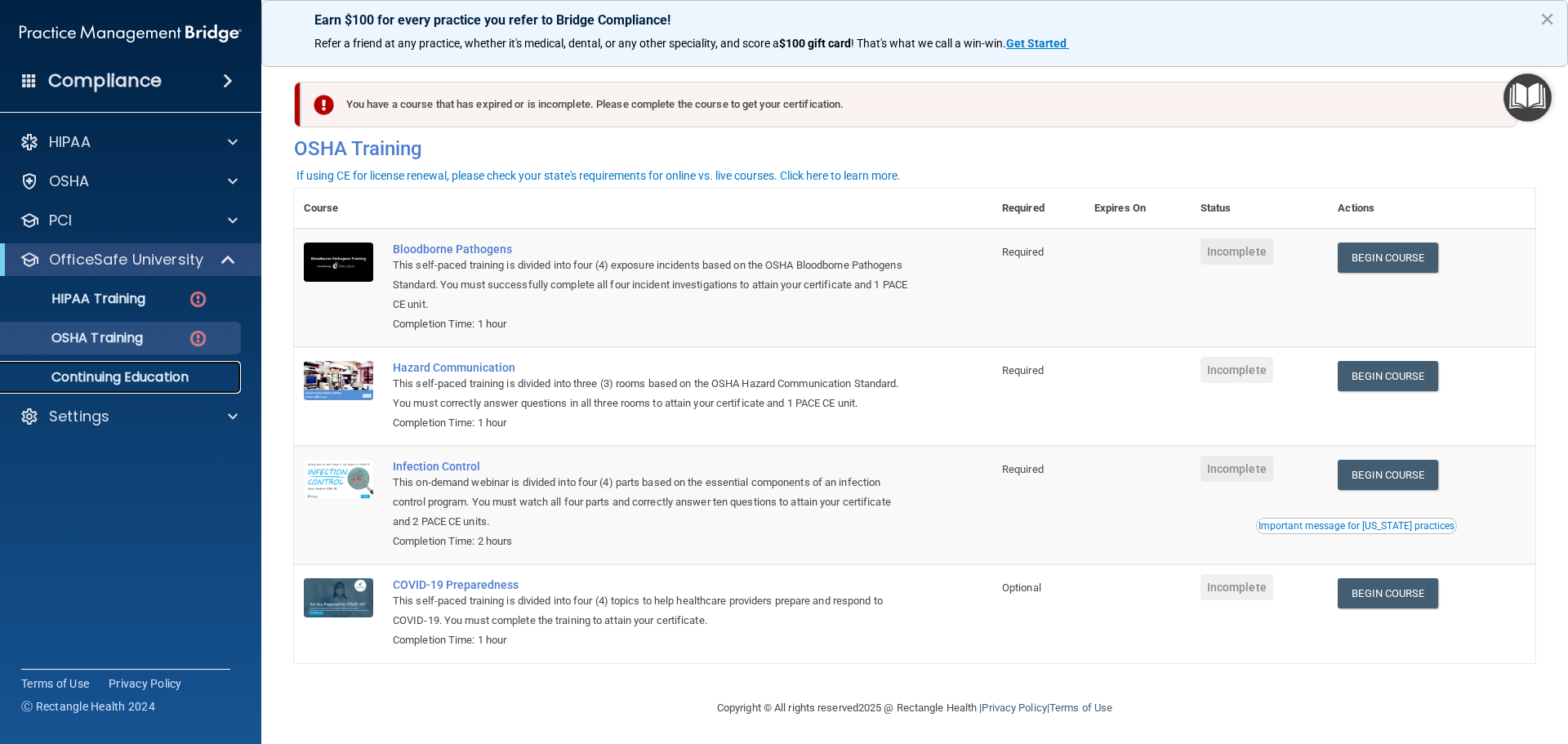
click at [115, 377] on p "Continuing Education" at bounding box center [122, 377] width 223 height 16
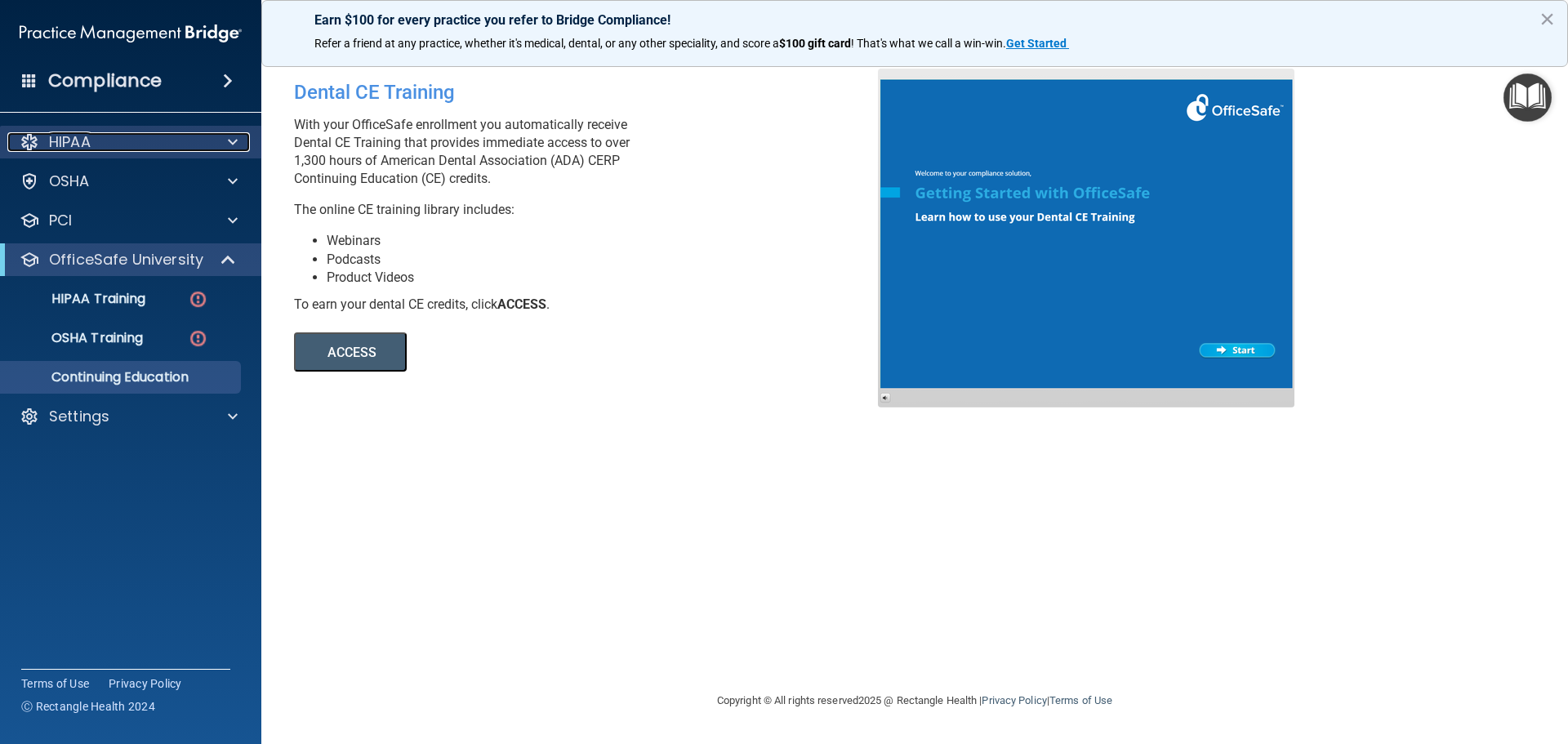
click at [86, 138] on p "HIPAA" at bounding box center [70, 142] width 42 height 20
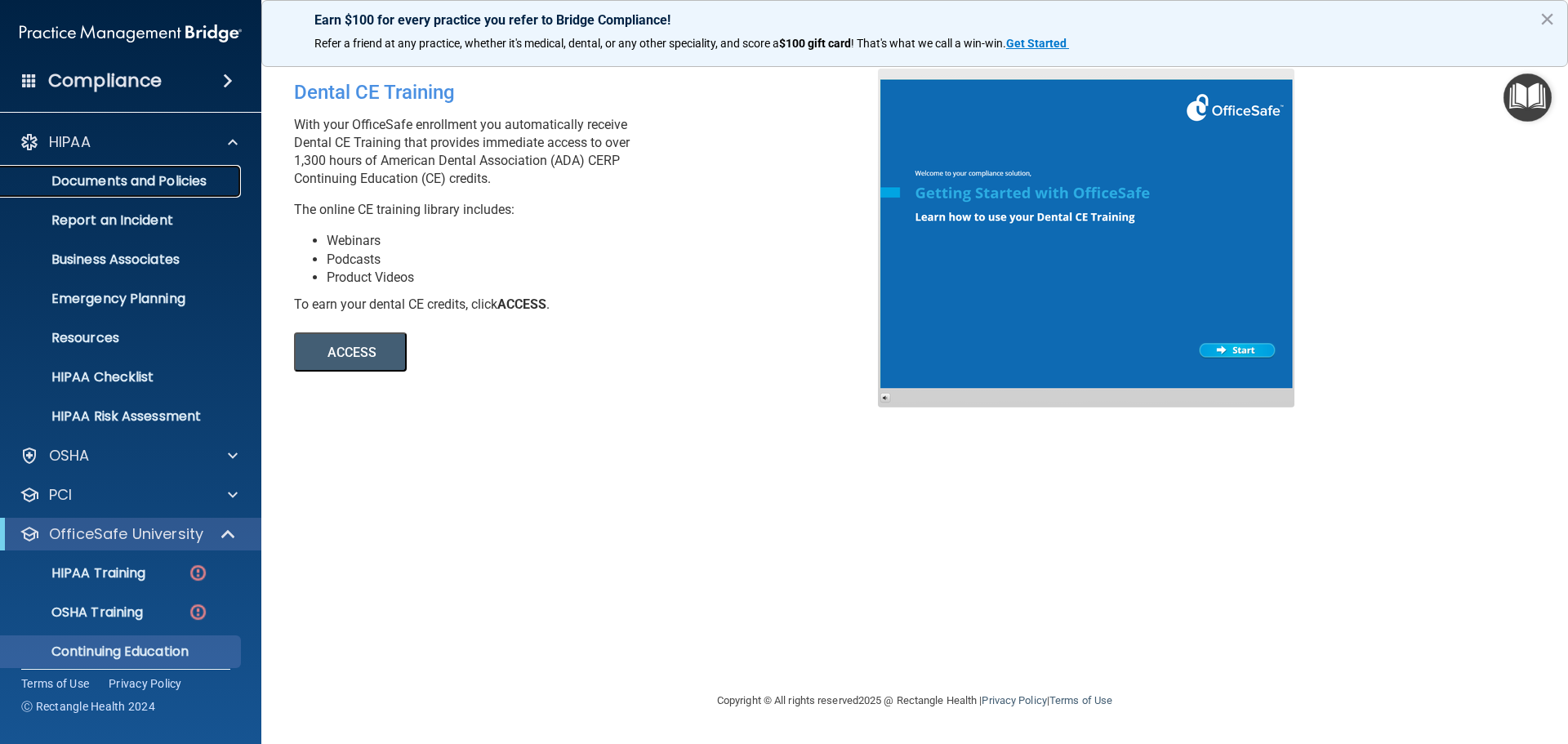
click at [155, 184] on p "Documents and Policies" at bounding box center [122, 181] width 223 height 16
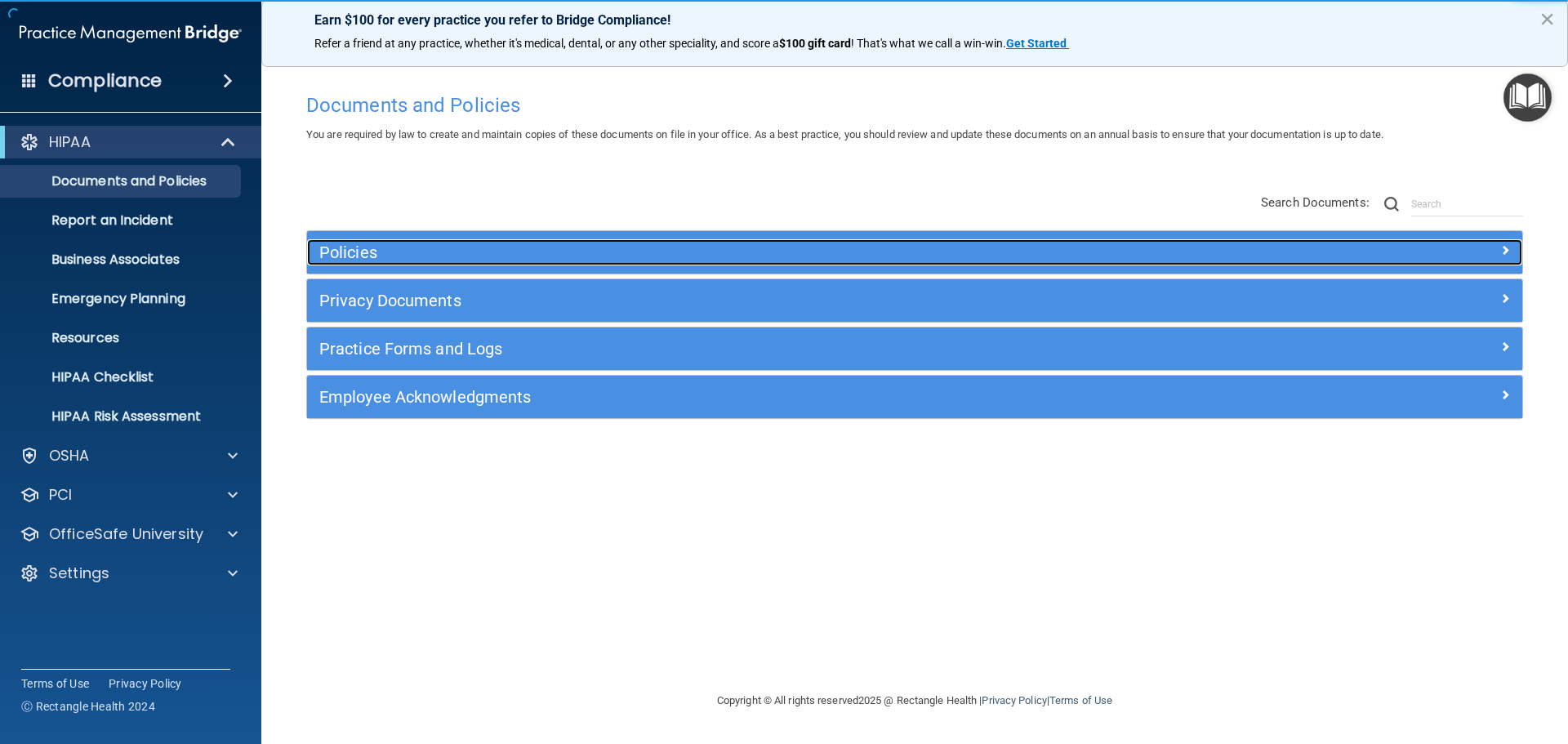
click at [362, 254] on h5 "Policies" at bounding box center [763, 251] width 887 height 18
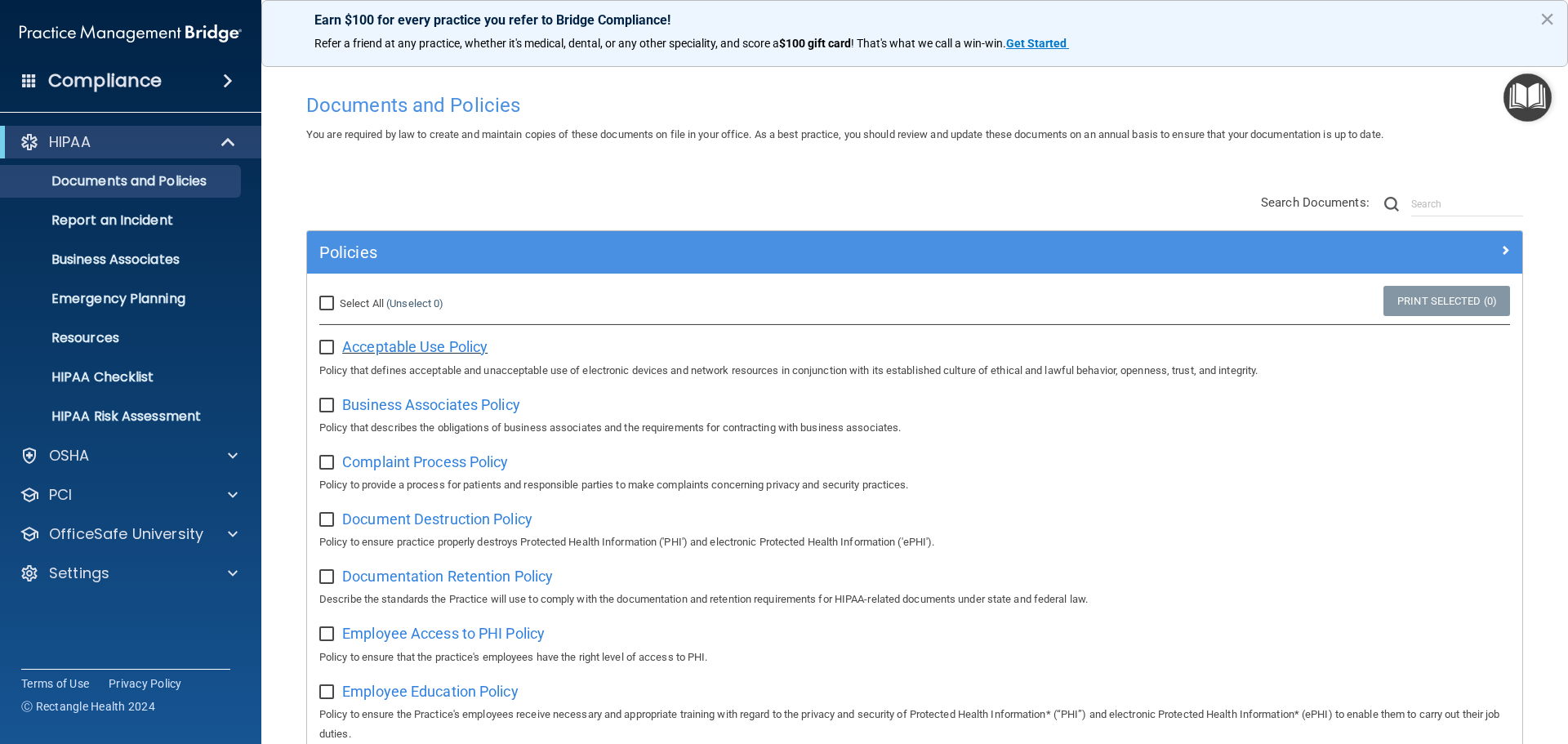
click at [401, 346] on span "Acceptable Use Policy" at bounding box center [415, 347] width 145 height 17
click at [327, 343] on input "checkbox" at bounding box center [329, 348] width 19 height 13
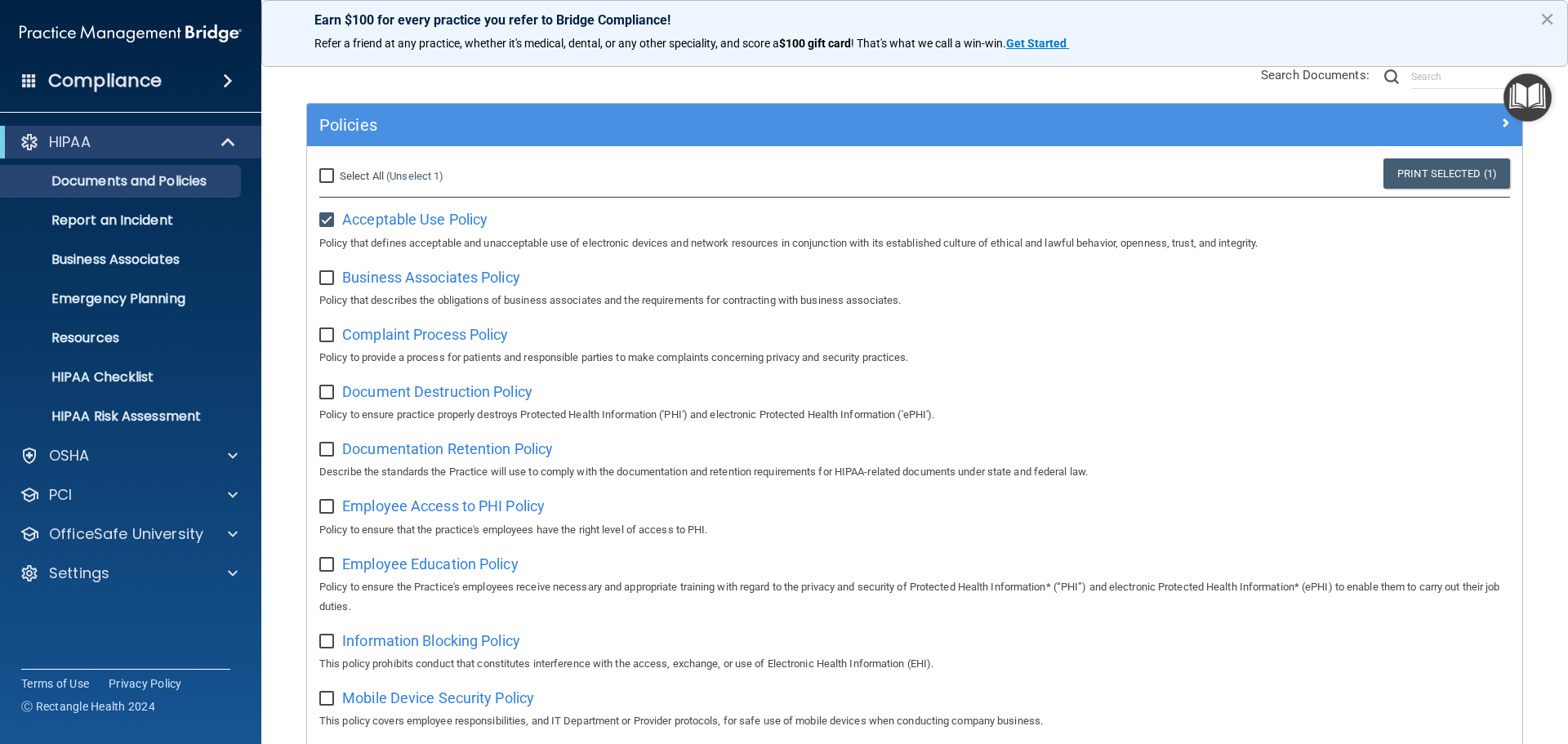
scroll to position [163, 0]
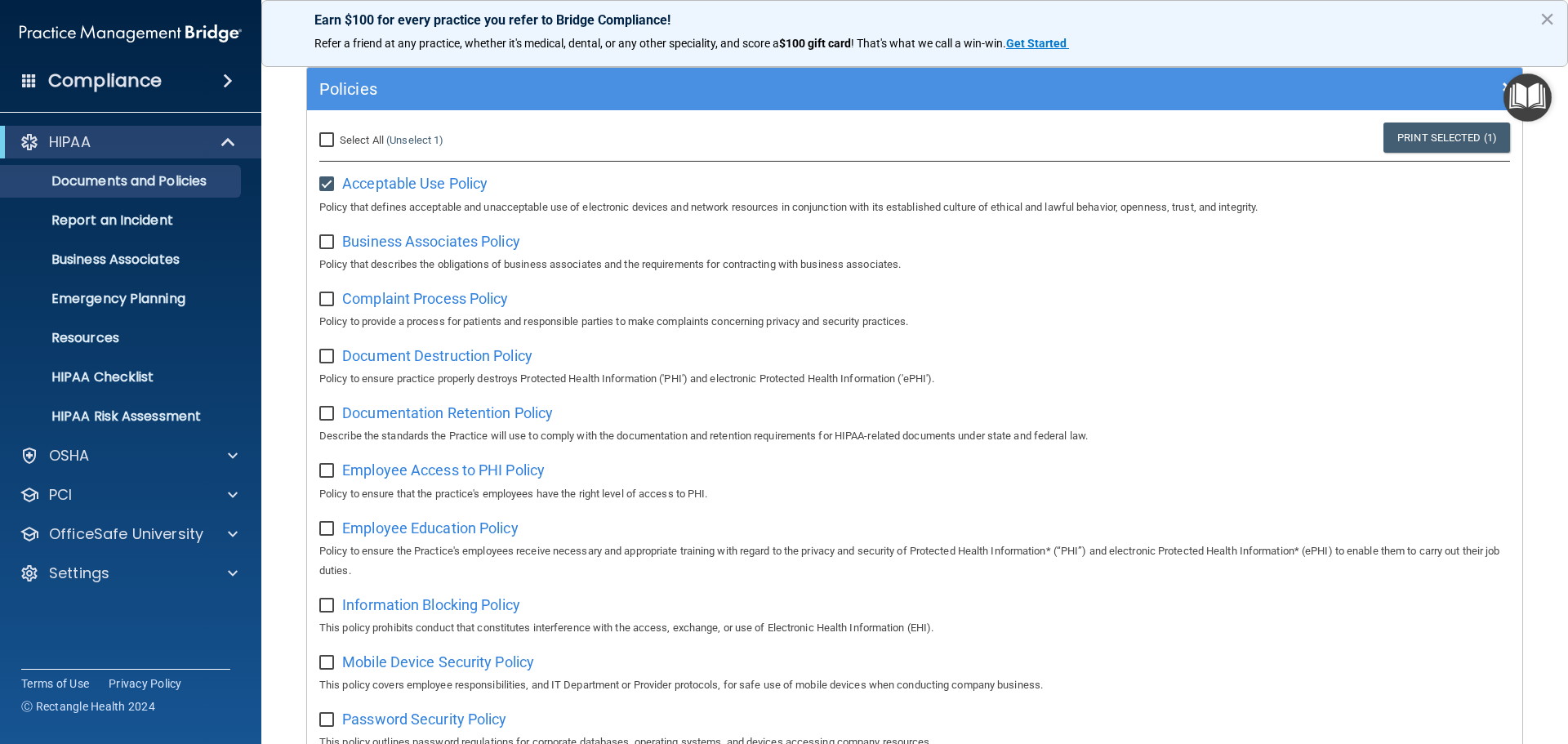
click at [327, 181] on input "checkbox" at bounding box center [329, 184] width 19 height 13
checkbox input "false"
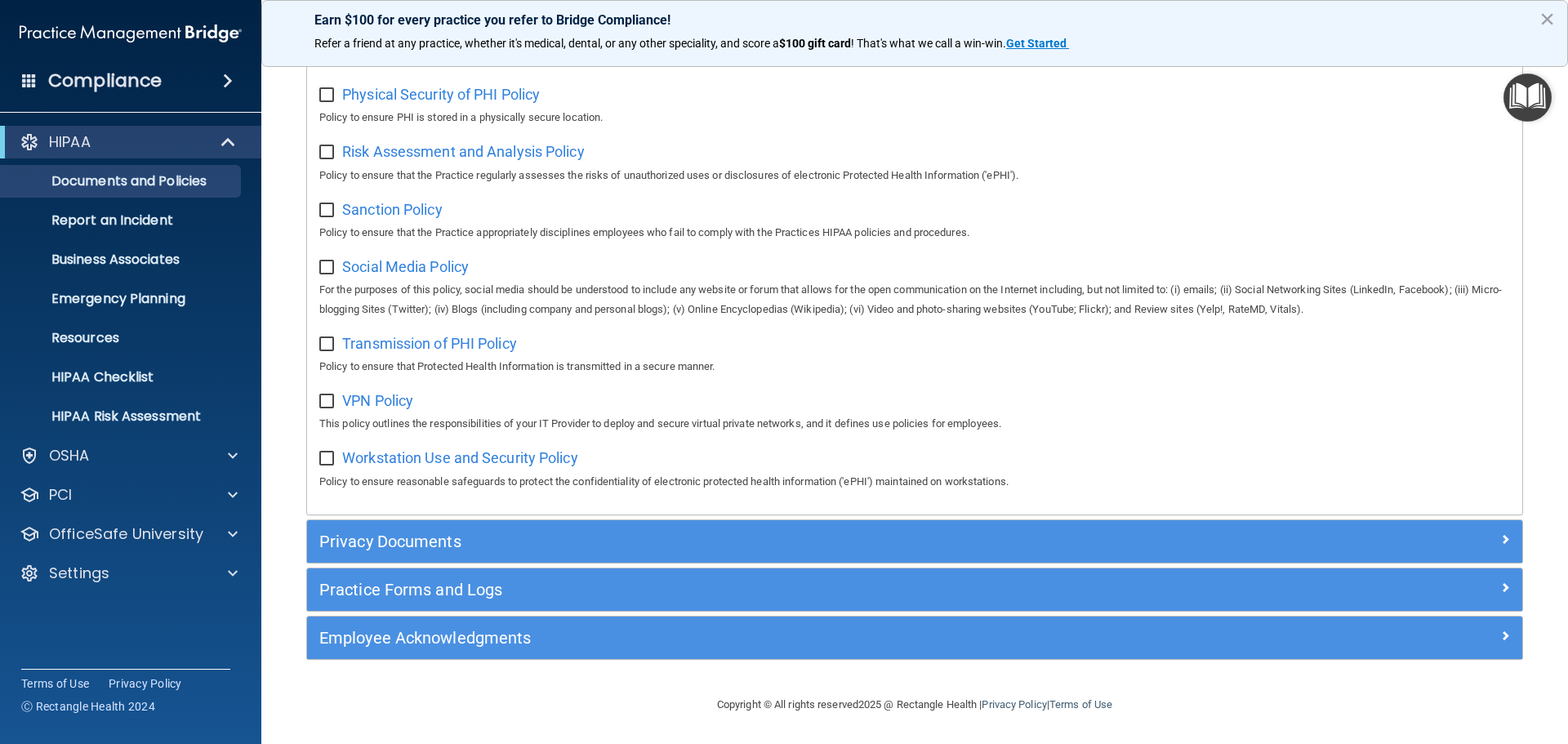
scroll to position [1092, 0]
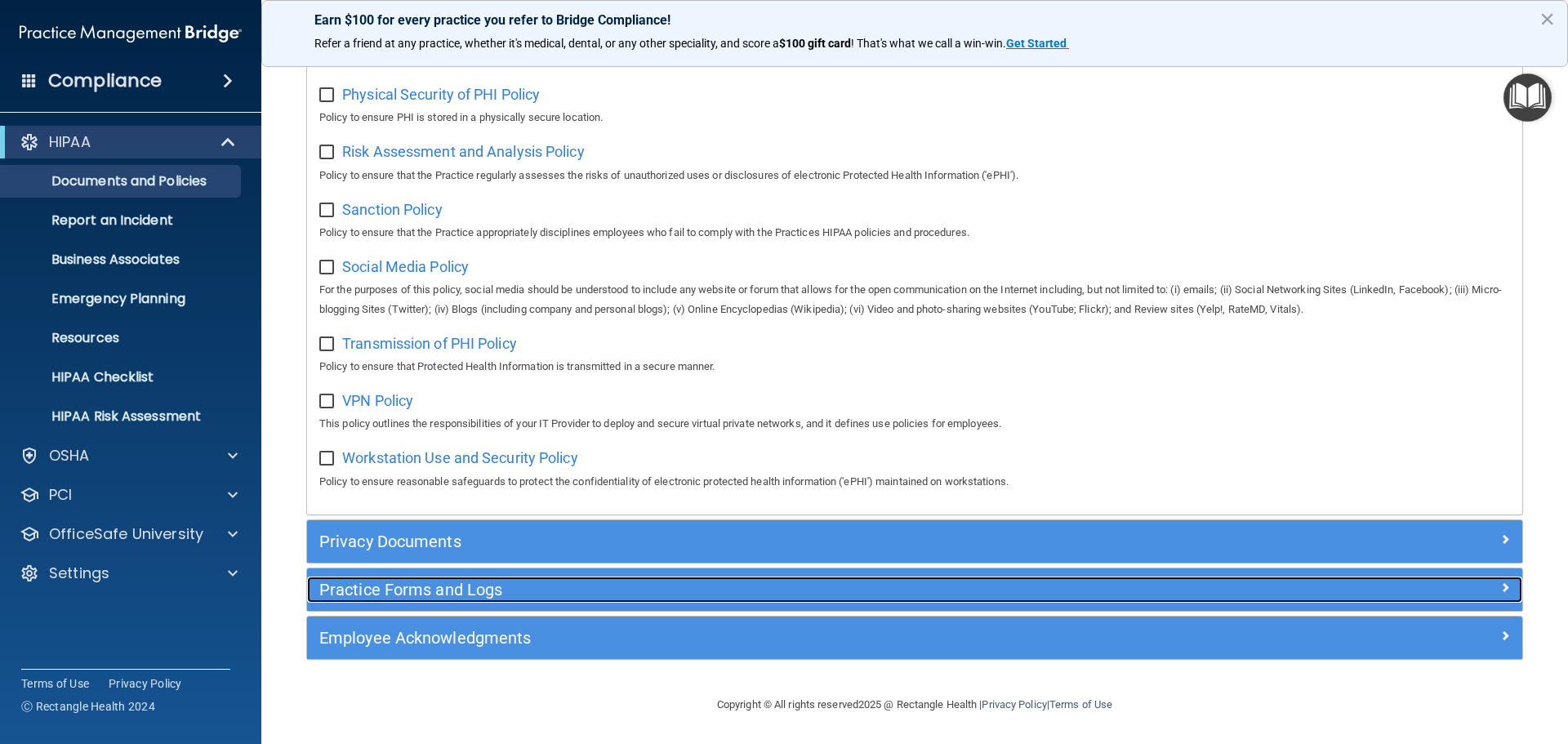
click at [384, 594] on h5 "Practice Forms and Logs" at bounding box center [763, 589] width 887 height 18
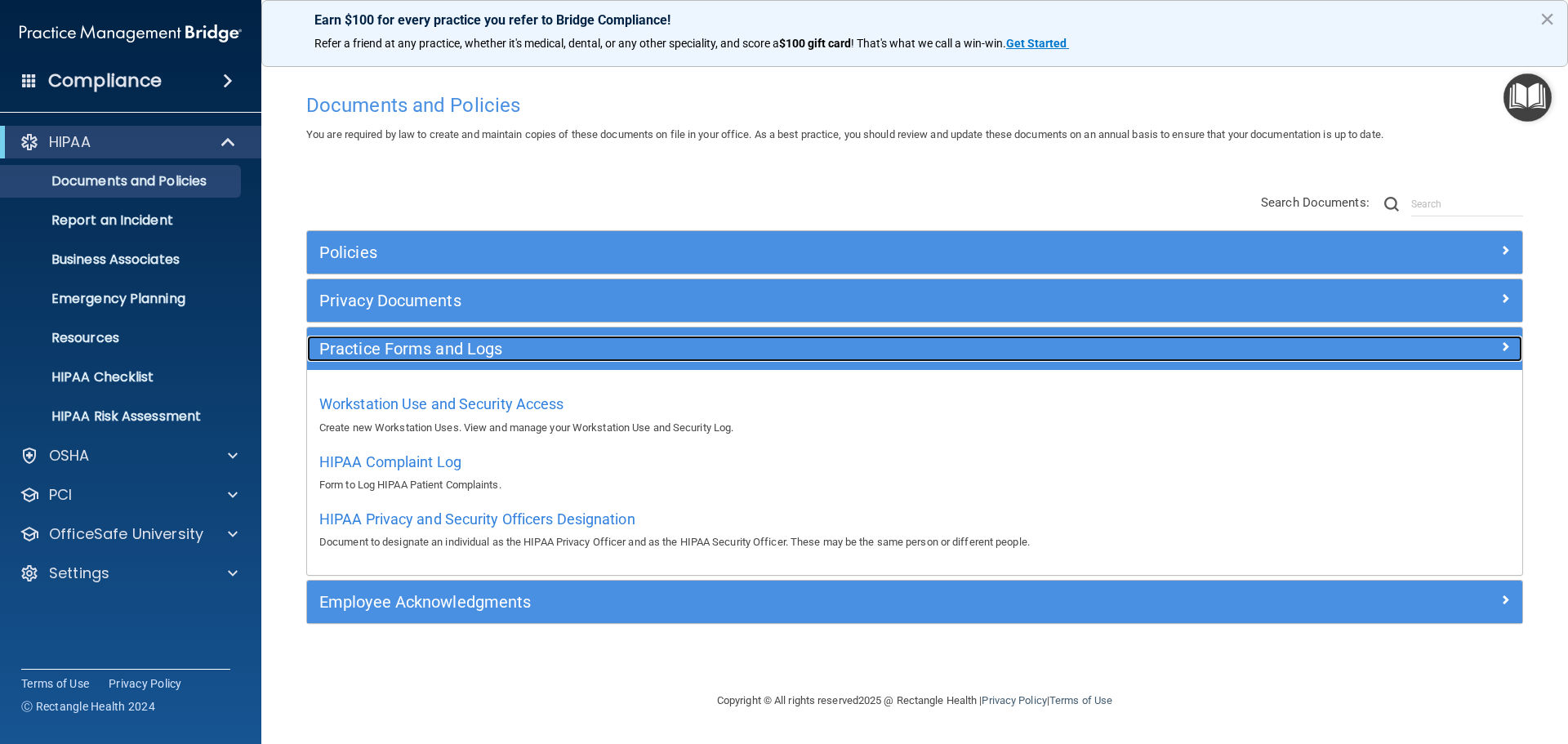
scroll to position [0, 0]
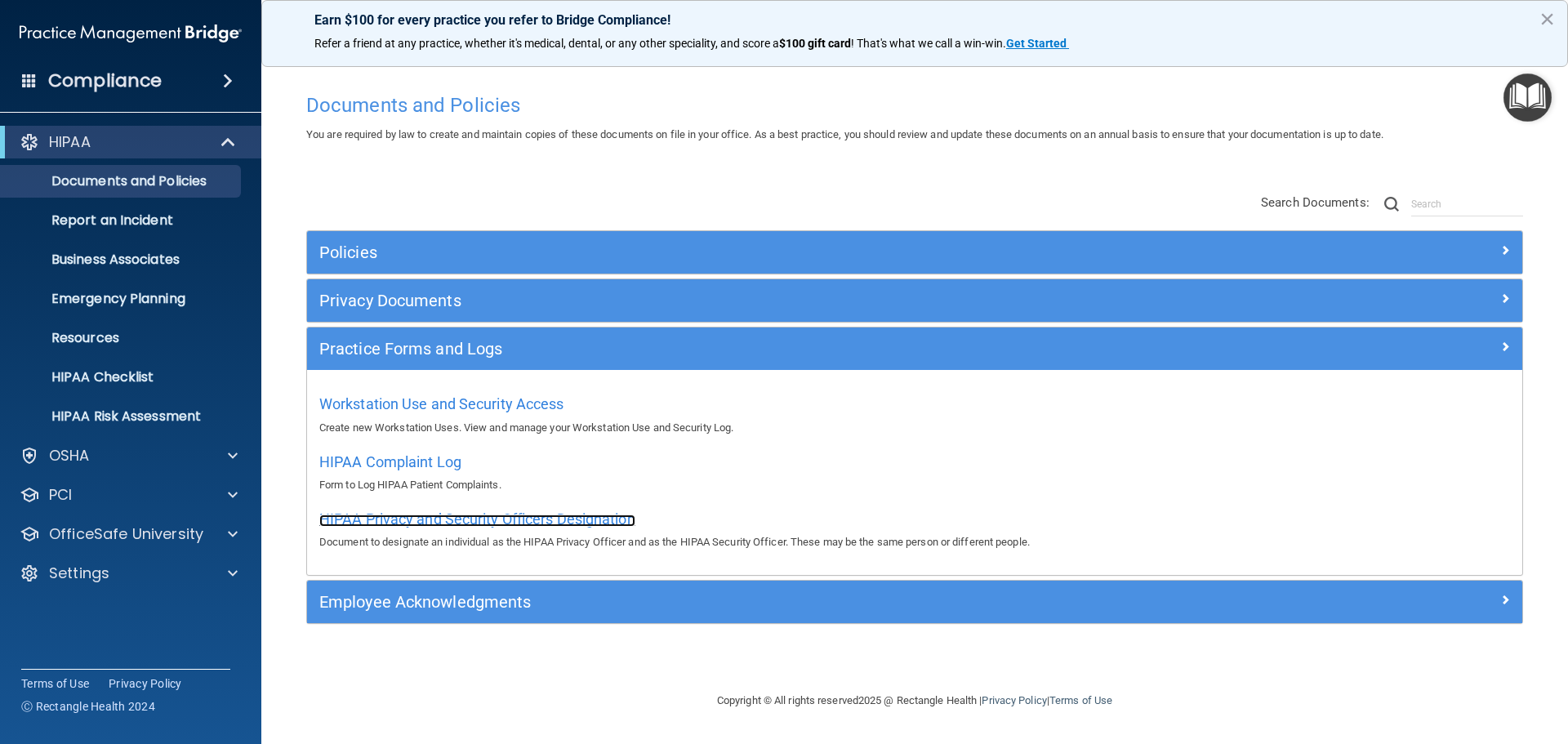
click at [513, 521] on span "HIPAA Privacy and Security Officers Designation" at bounding box center [477, 519] width 316 height 17
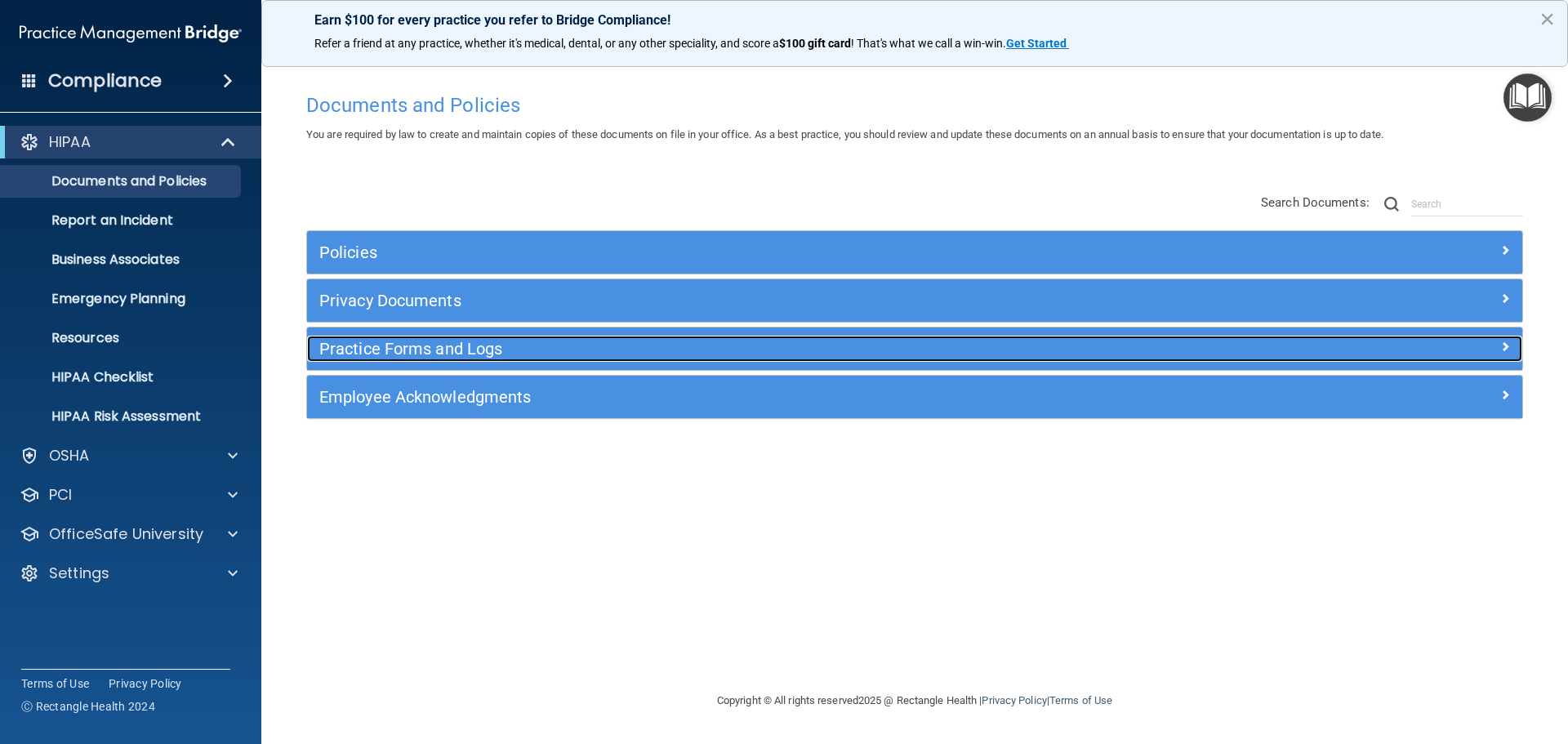
click at [491, 354] on h5 "Practice Forms and Logs" at bounding box center [763, 348] width 887 height 18
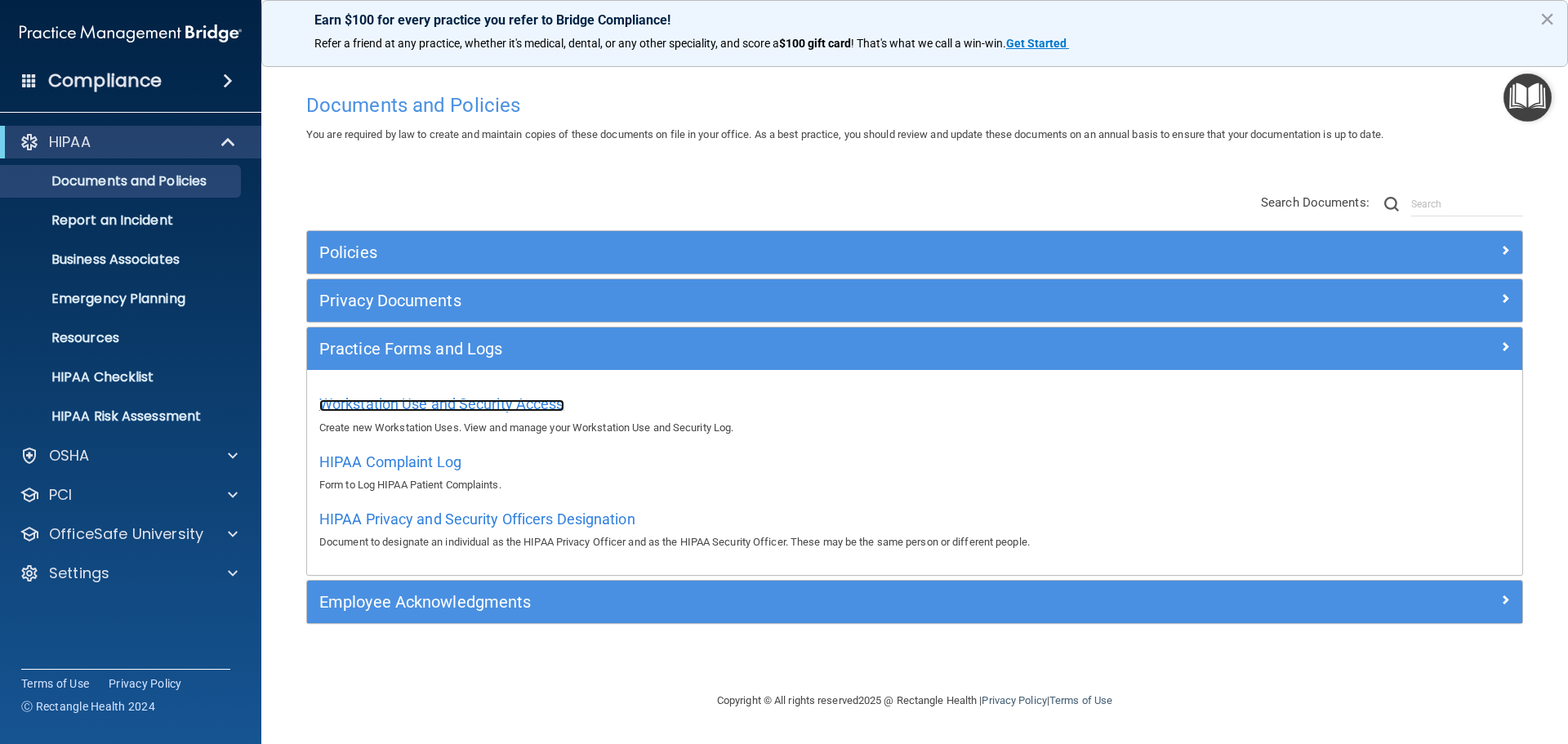
click at [383, 404] on span "Workstation Use and Security Access" at bounding box center [441, 403] width 245 height 17
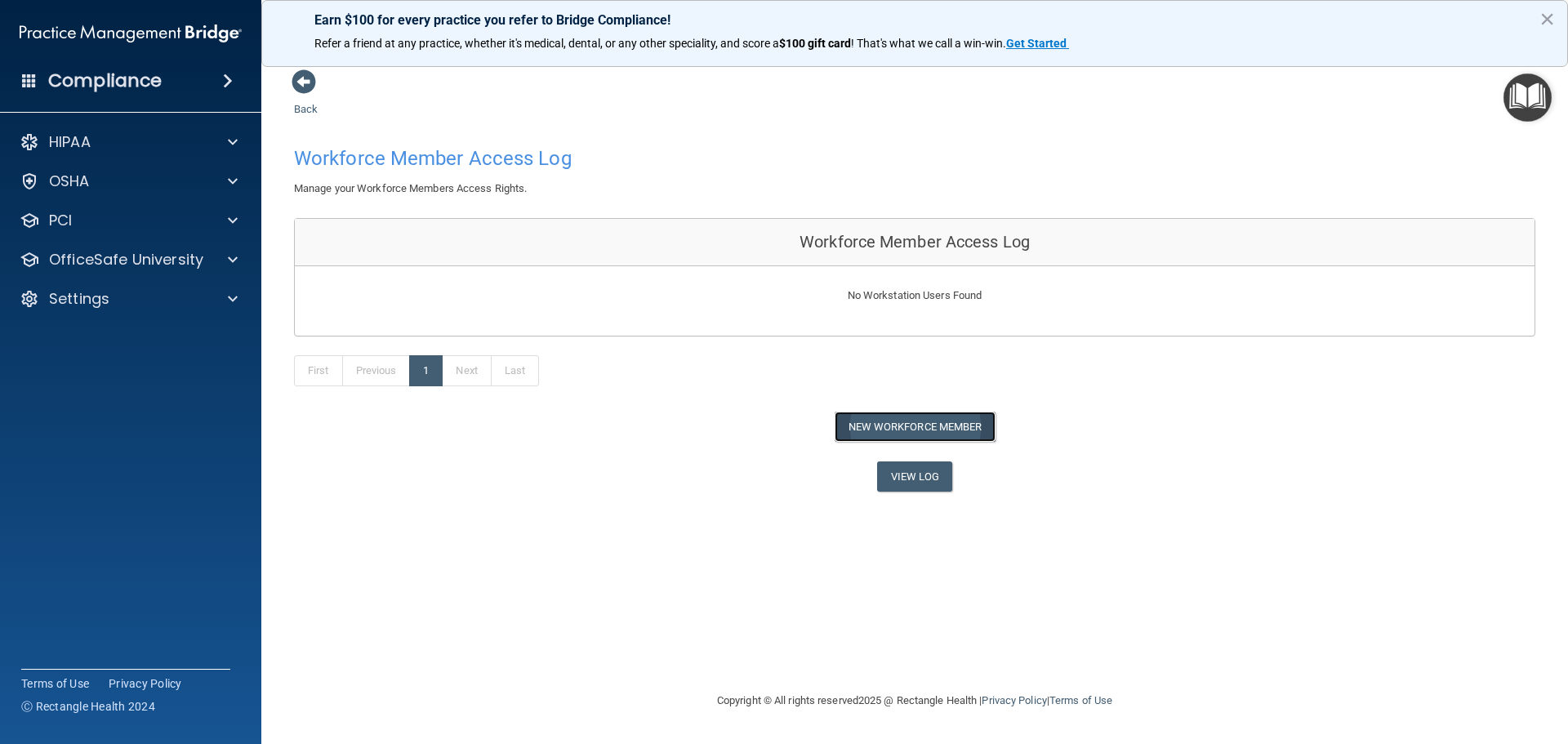
click at [919, 419] on button "New Workforce Member" at bounding box center [915, 426] width 161 height 30
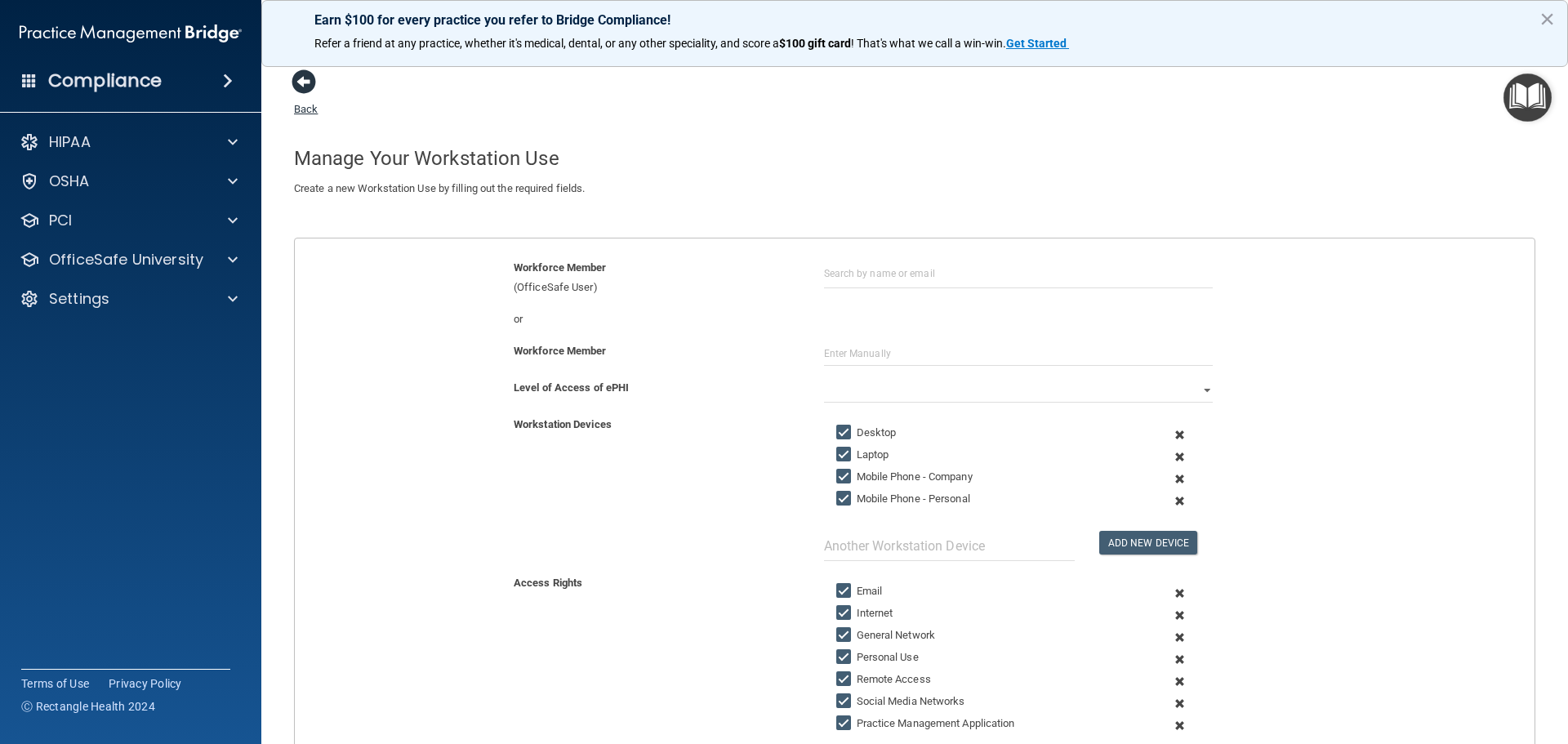
click at [310, 80] on span at bounding box center [304, 82] width 25 height 25
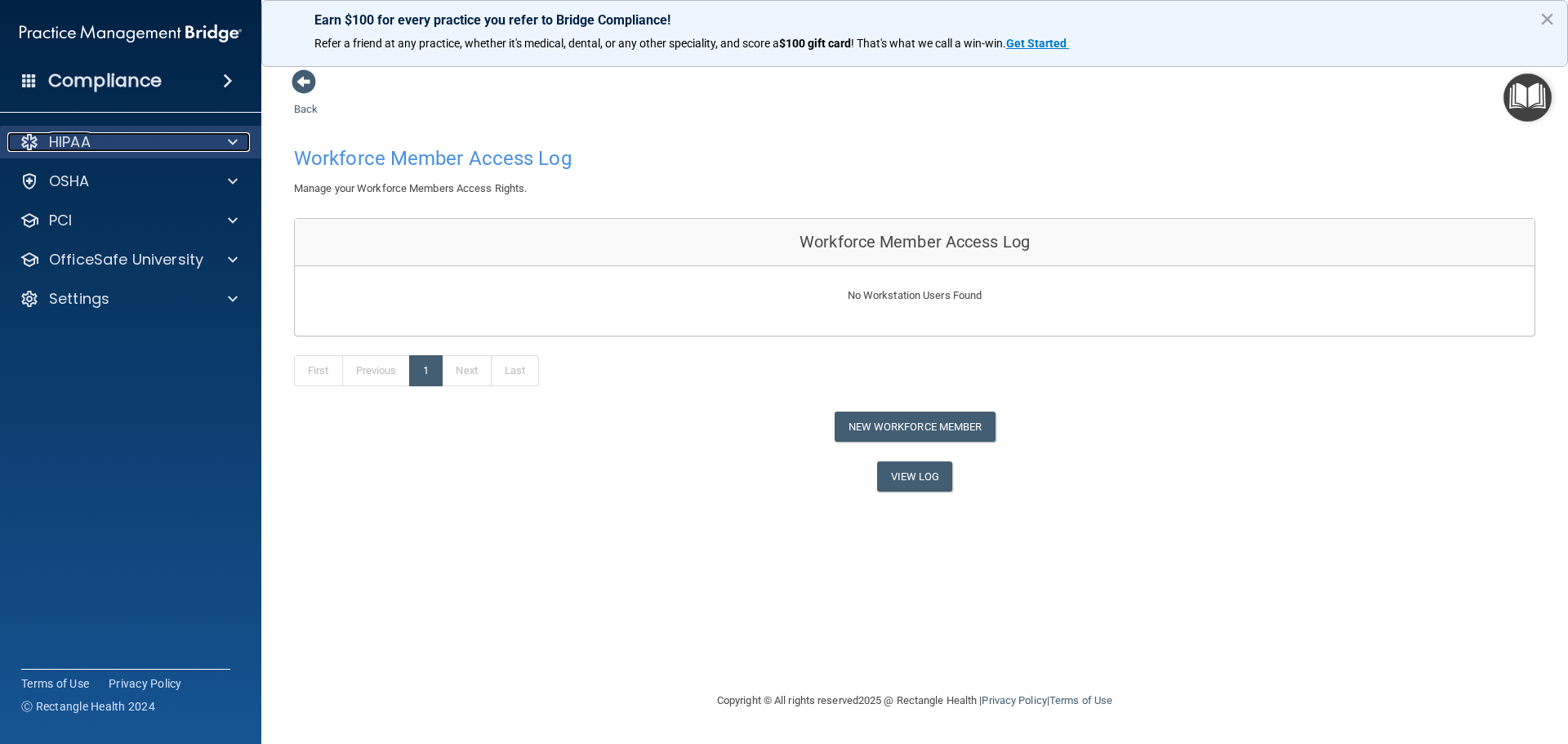
click at [208, 140] on div "HIPAA" at bounding box center [109, 142] width 203 height 20
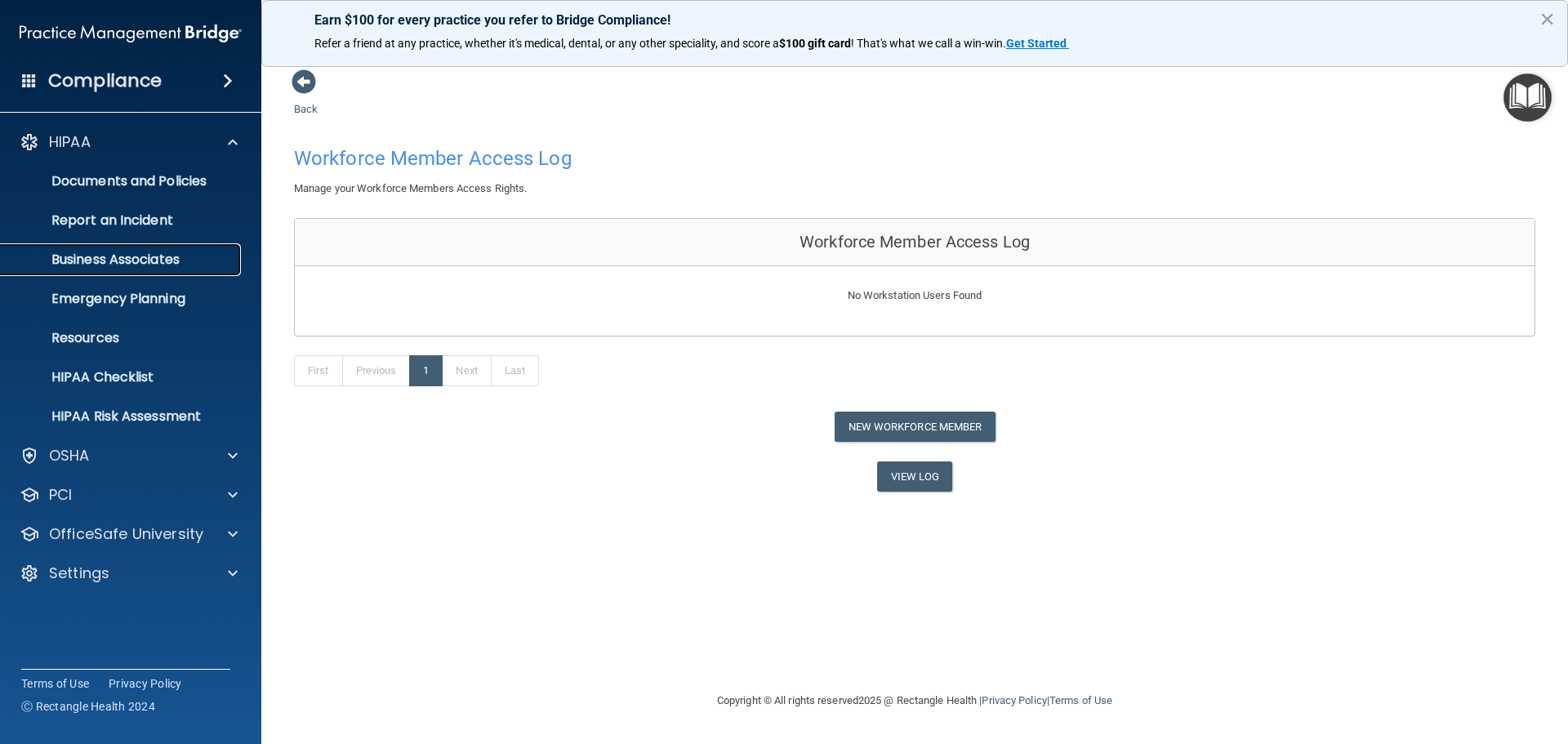
click at [169, 260] on p "Business Associates" at bounding box center [122, 259] width 223 height 16
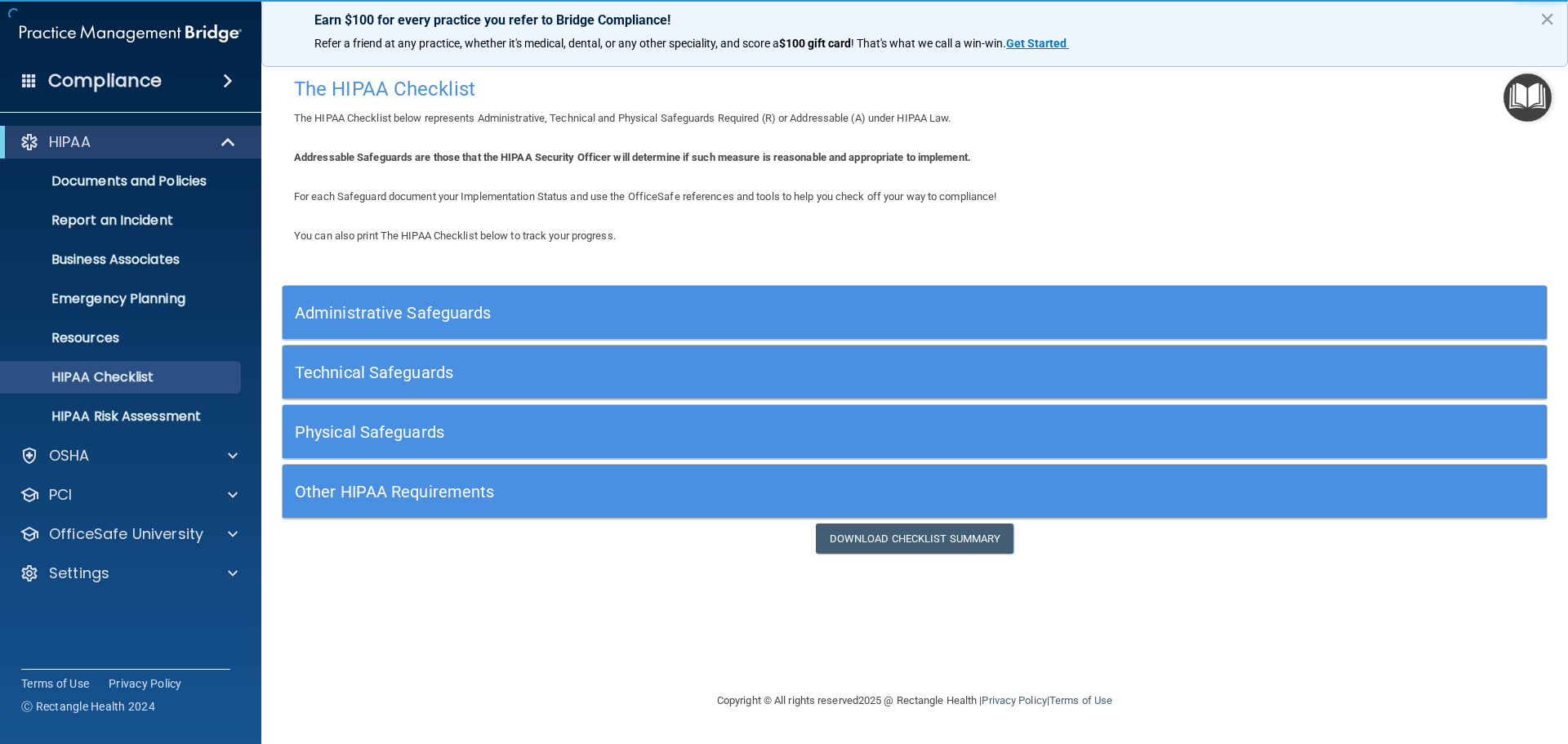
click at [416, 314] on h5 "Administrative Safeguards" at bounding box center [757, 312] width 924 height 18
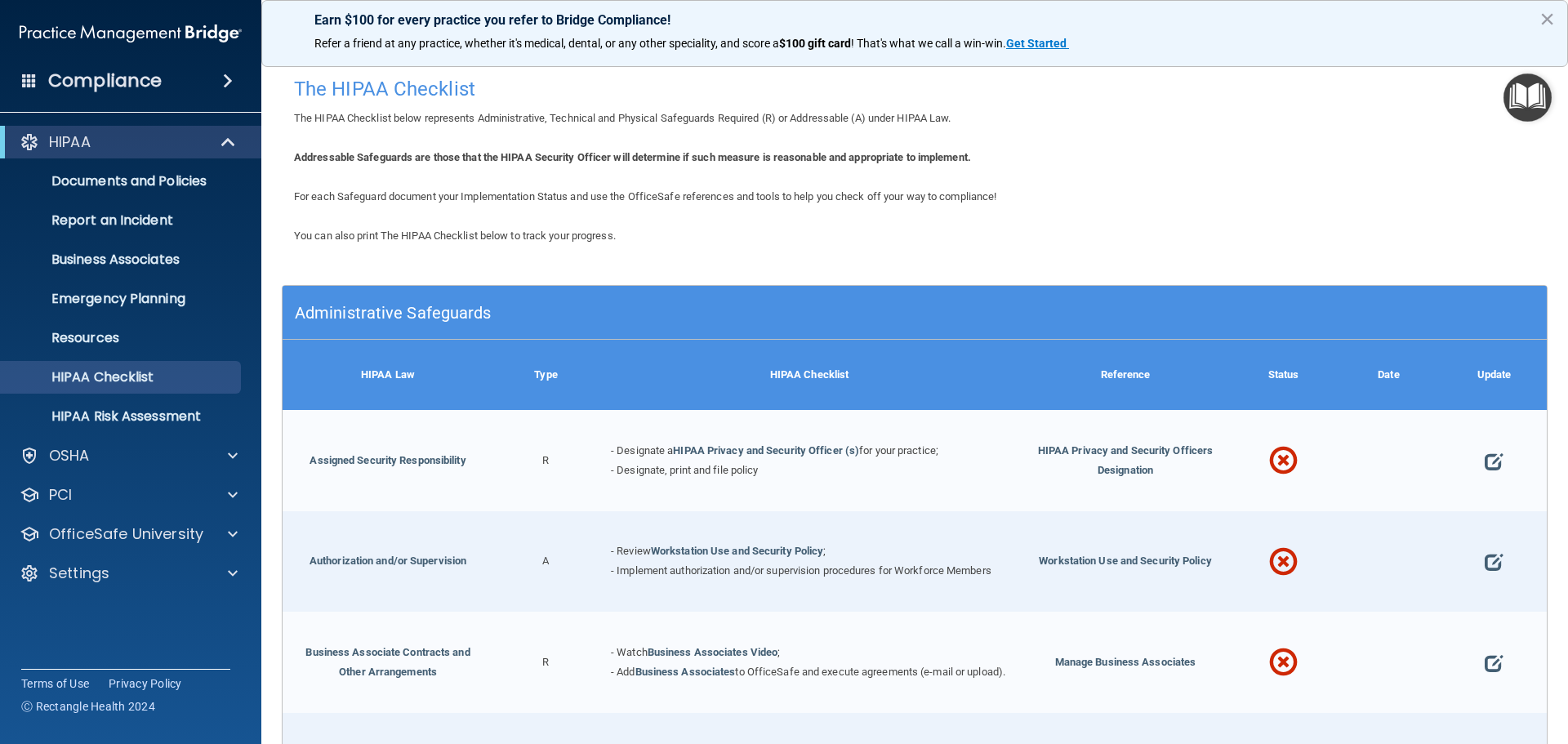
click at [450, 306] on h5 "Administrative Safeguards" at bounding box center [757, 312] width 924 height 18
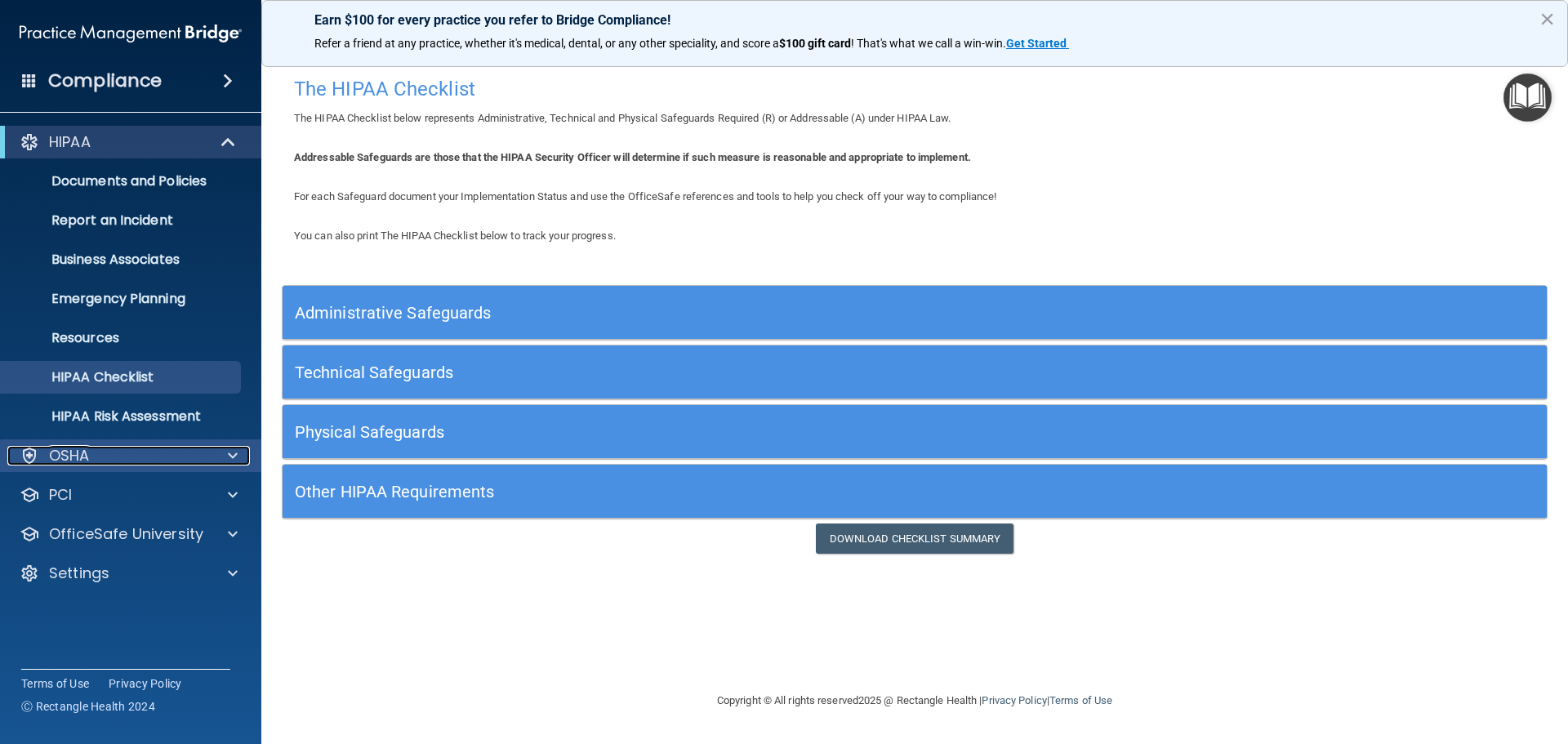
click at [150, 459] on div "OSHA" at bounding box center [109, 455] width 203 height 20
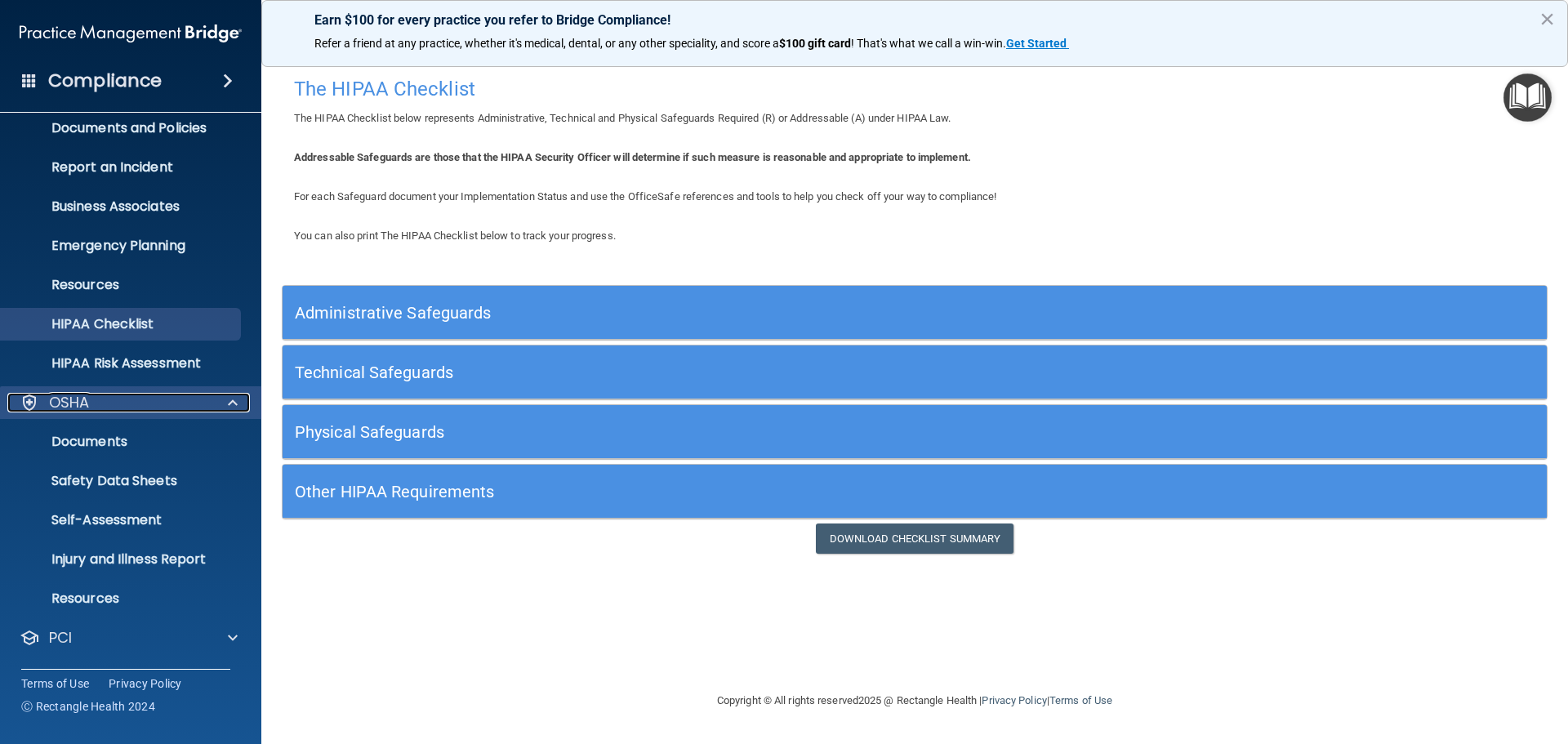
scroll to position [82, 0]
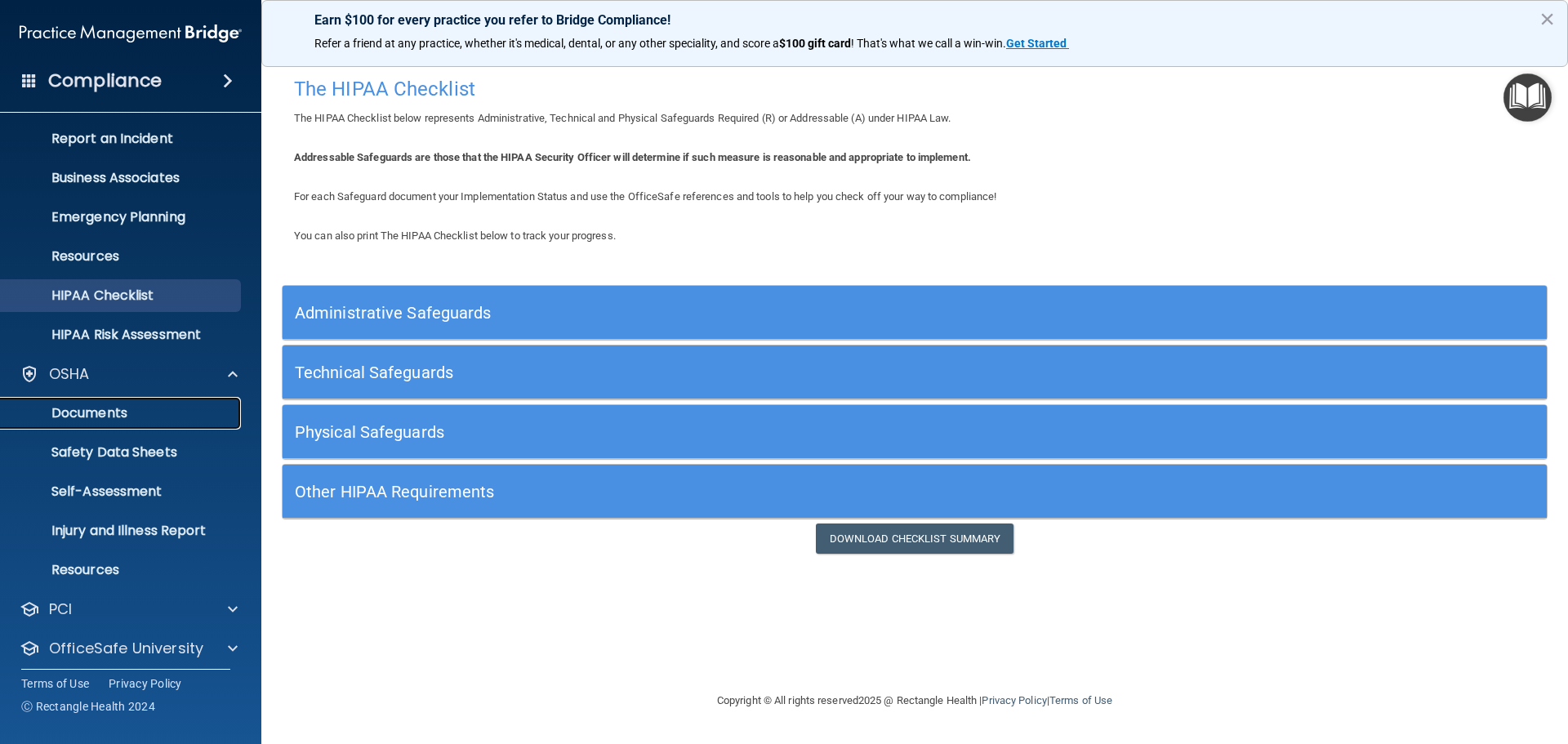
click at [112, 413] on p "Documents" at bounding box center [122, 413] width 223 height 16
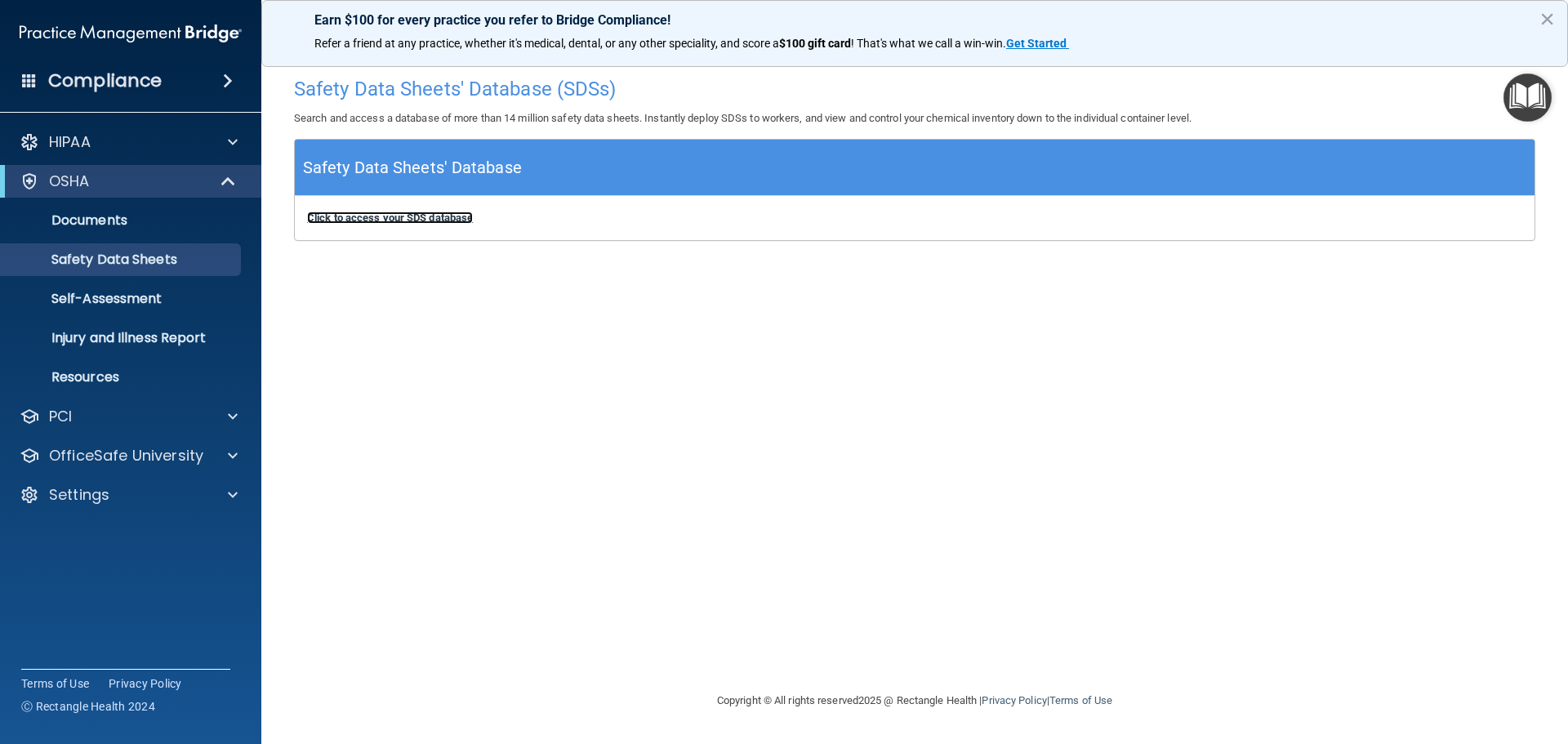
click at [416, 217] on b "Click to access your SDS database" at bounding box center [390, 217] width 166 height 12
click at [125, 303] on p "Self-Assessment" at bounding box center [122, 299] width 223 height 16
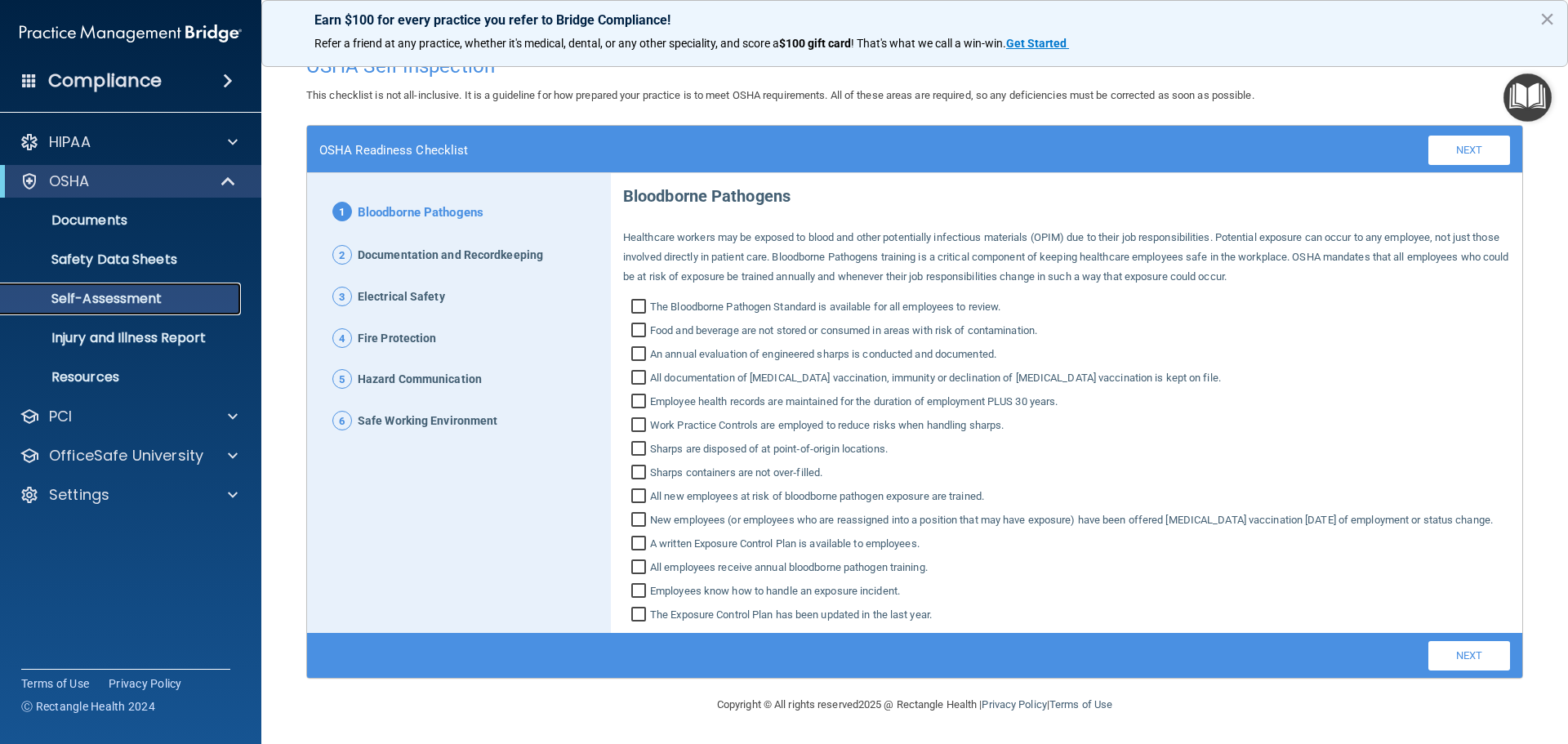
scroll to position [42, 0]
click at [94, 337] on p "Injury and Illness Report" at bounding box center [122, 337] width 223 height 16
